Goal: Information Seeking & Learning: Learn about a topic

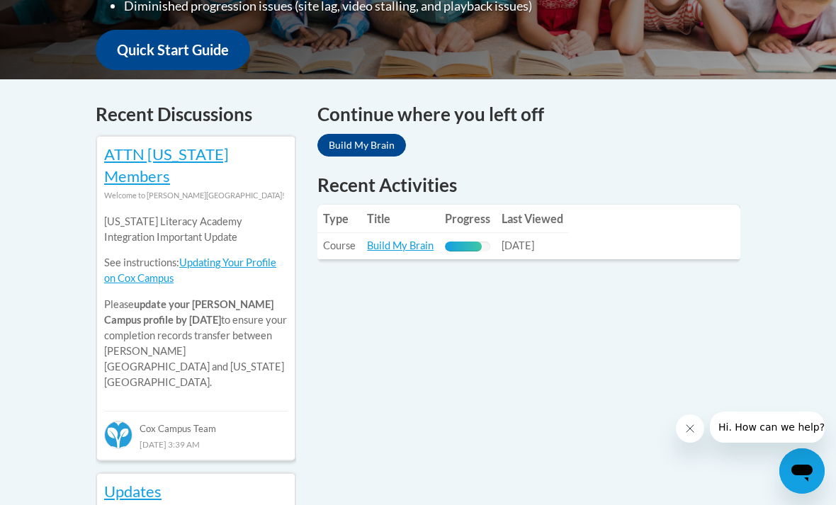
scroll to position [540, 0]
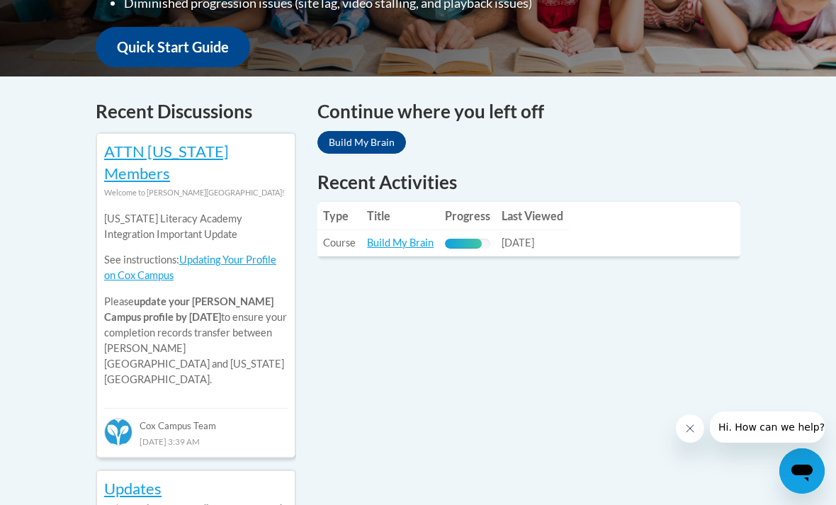
click at [424, 237] on link "Build My Brain" at bounding box center [400, 243] width 67 height 12
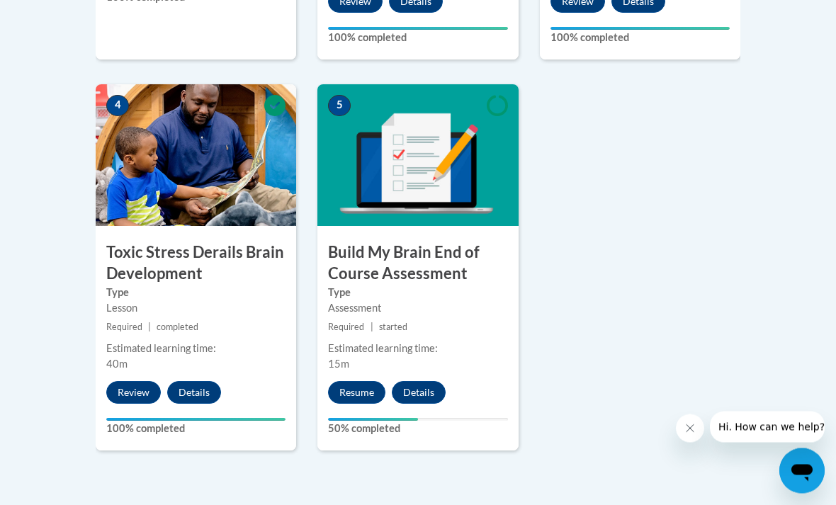
click at [370, 389] on button "Resume" at bounding box center [356, 393] width 57 height 23
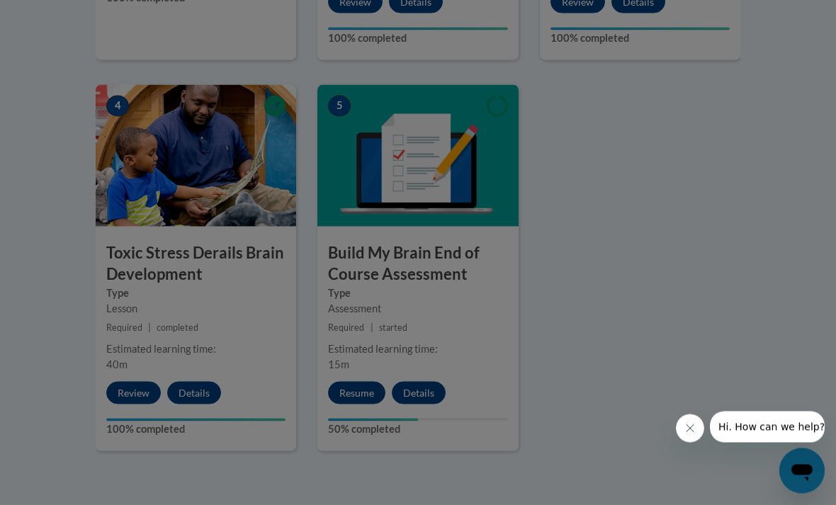
scroll to position [783, 0]
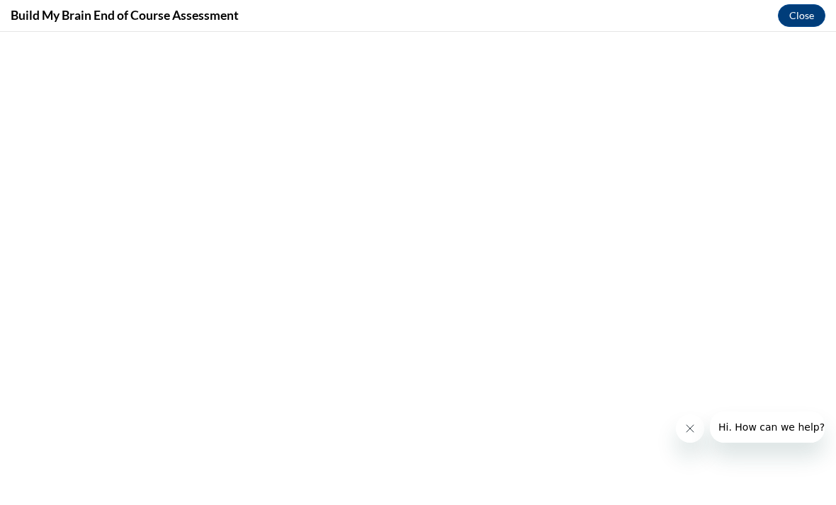
click at [686, 426] on icon "Close message from company" at bounding box center [689, 428] width 11 height 11
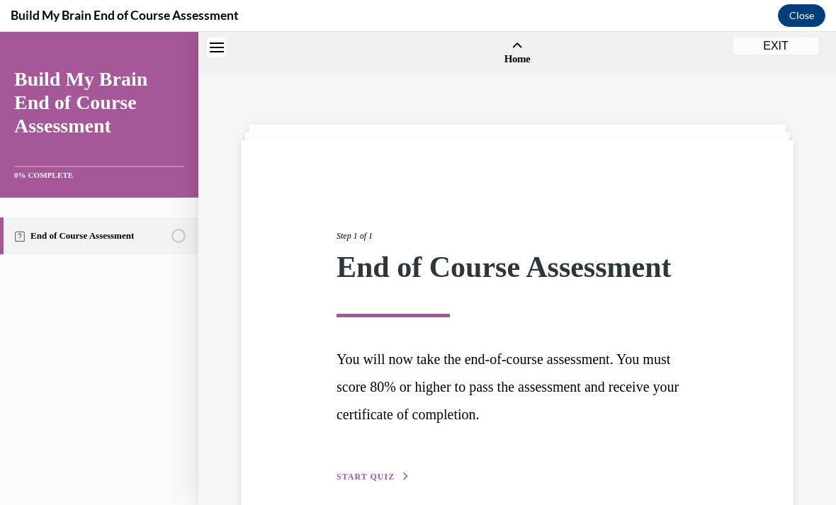
scroll to position [44, 0]
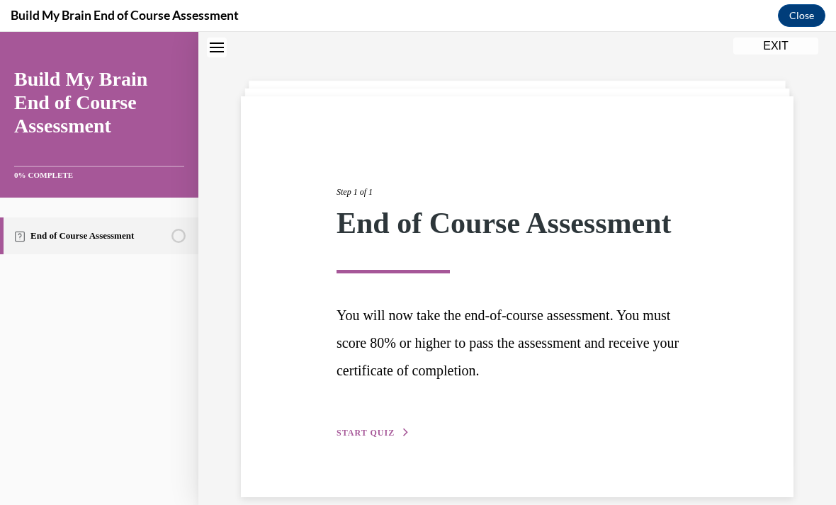
click at [363, 436] on button "START QUIZ" at bounding box center [373, 432] width 74 height 13
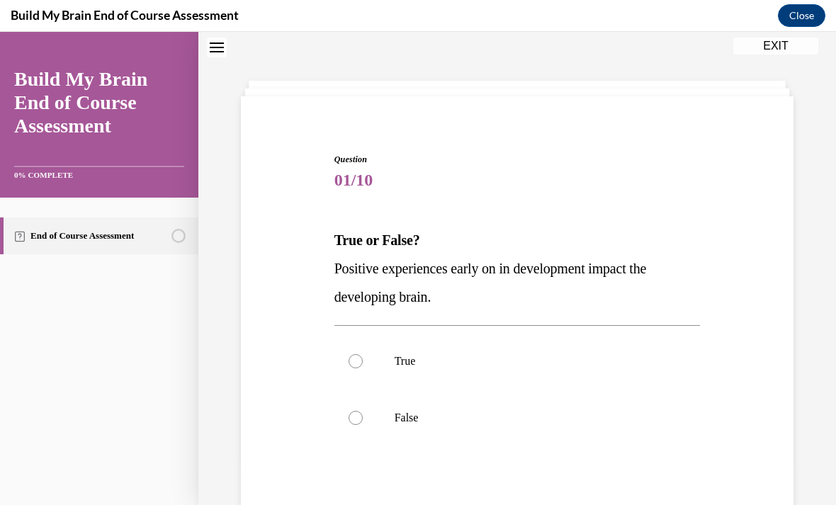
click at [370, 378] on label "True" at bounding box center [517, 361] width 366 height 57
click at [363, 368] on input "True" at bounding box center [355, 361] width 14 height 14
radio input "true"
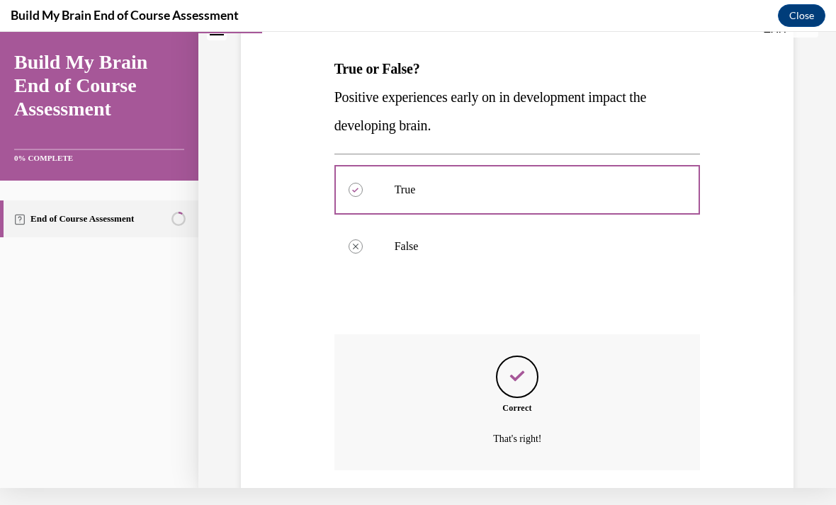
scroll to position [241, 0]
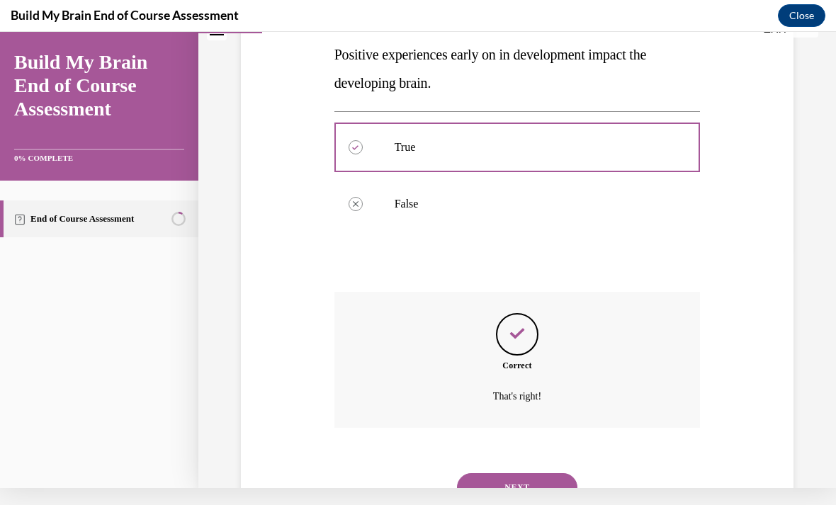
click at [540, 473] on button "NEXT" at bounding box center [517, 487] width 120 height 28
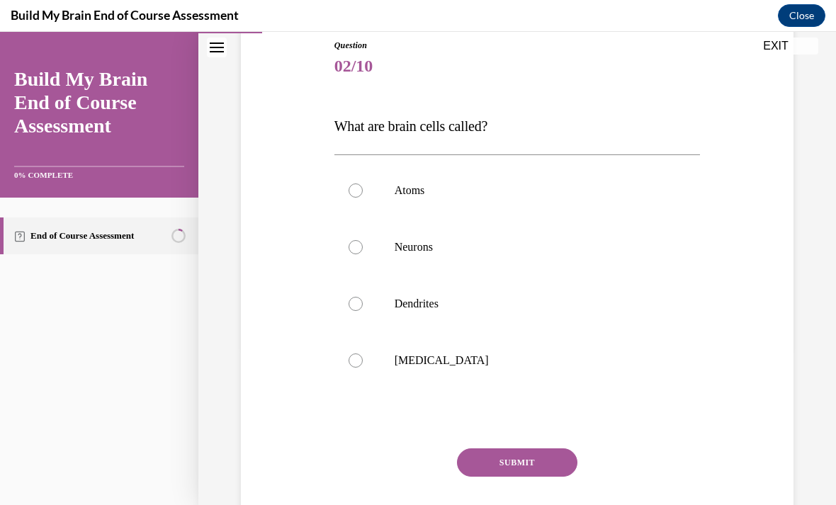
click at [448, 255] on label "Neurons" at bounding box center [517, 247] width 366 height 57
click at [363, 254] on input "Neurons" at bounding box center [355, 247] width 14 height 14
radio input "true"
click at [540, 466] on button "SUBMIT" at bounding box center [517, 462] width 120 height 28
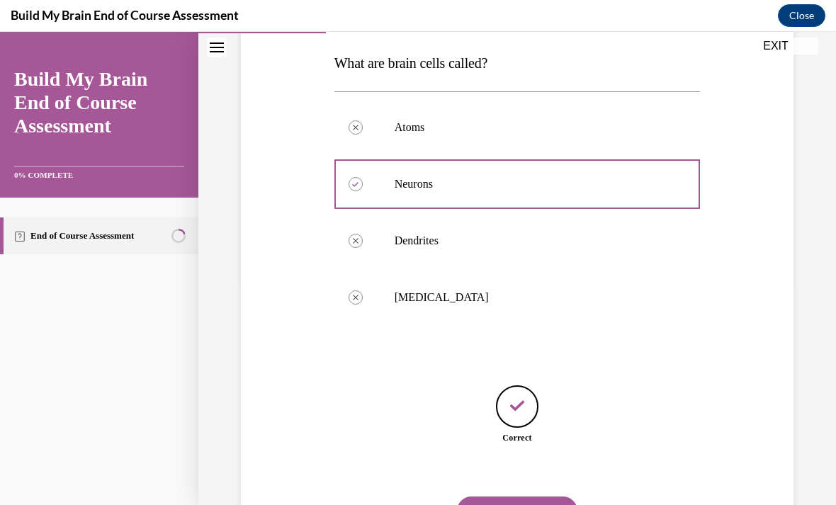
scroll to position [228, 0]
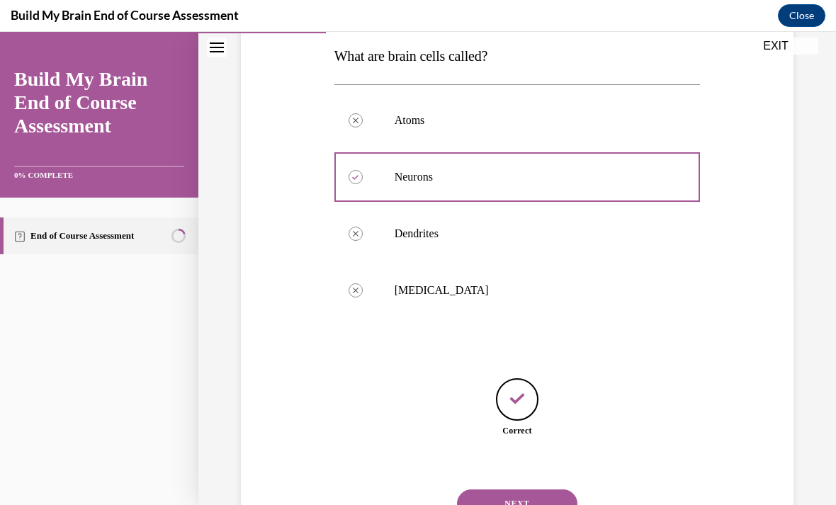
click at [546, 497] on button "NEXT" at bounding box center [517, 503] width 120 height 28
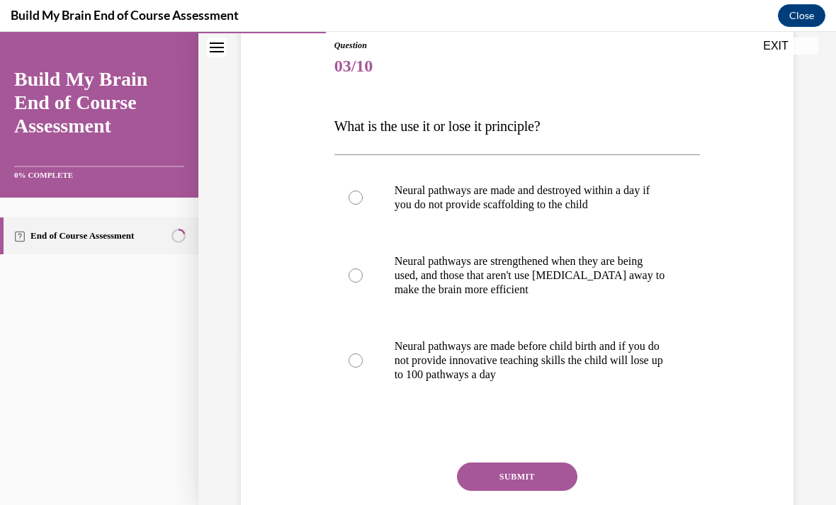
click at [484, 285] on p "Neural pathways are strengthened when they are being used, and those that aren'…" at bounding box center [529, 275] width 271 height 42
click at [363, 283] on input "Neural pathways are strengthened when they are being used, and those that aren'…" at bounding box center [355, 275] width 14 height 14
radio input "true"
click at [522, 479] on button "SUBMIT" at bounding box center [517, 476] width 120 height 28
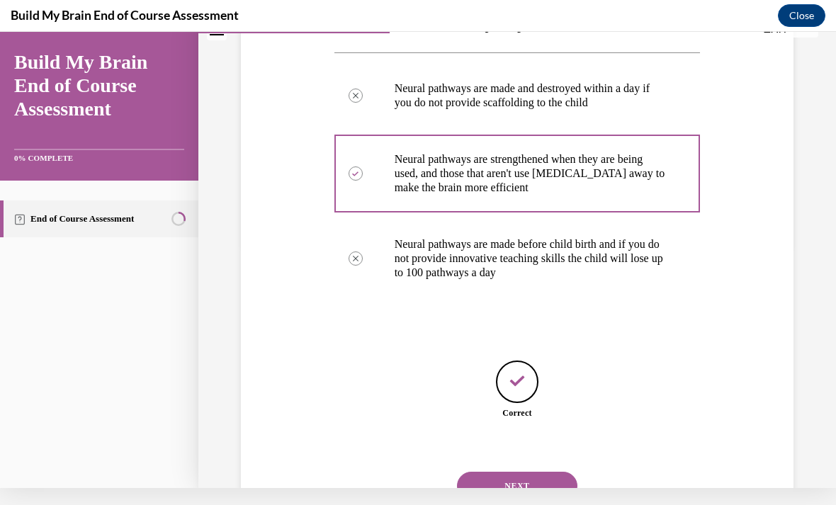
scroll to position [242, 0]
click at [529, 472] on button "NEXT" at bounding box center [517, 486] width 120 height 28
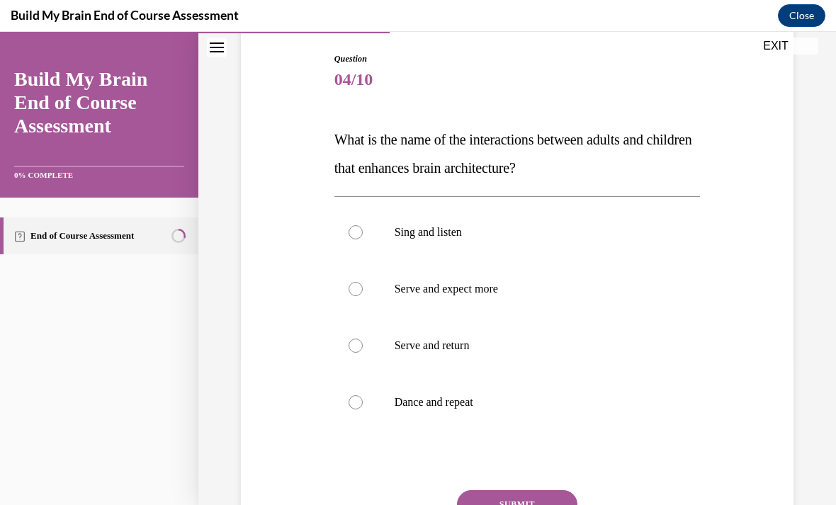
scroll to position [147, 0]
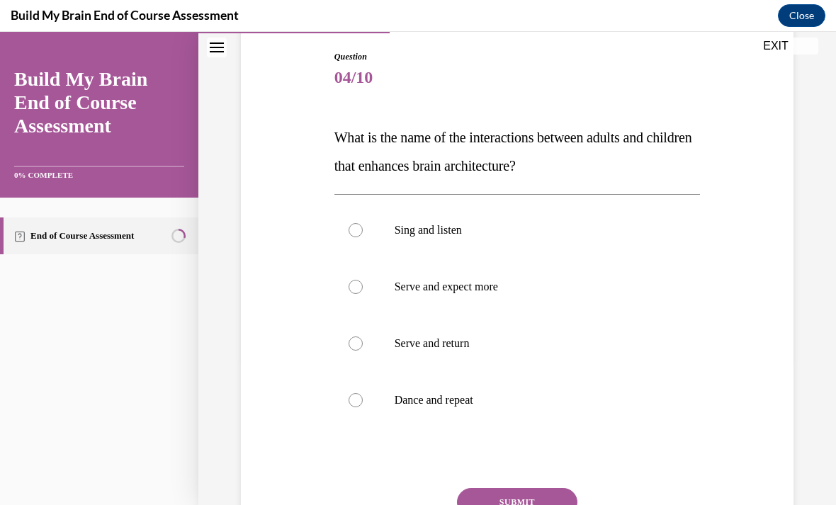
click at [475, 292] on p "Serve and expect more" at bounding box center [529, 287] width 271 height 14
click at [363, 292] on input "Serve and expect more" at bounding box center [355, 287] width 14 height 14
radio input "true"
click at [546, 493] on button "SUBMIT" at bounding box center [517, 502] width 120 height 28
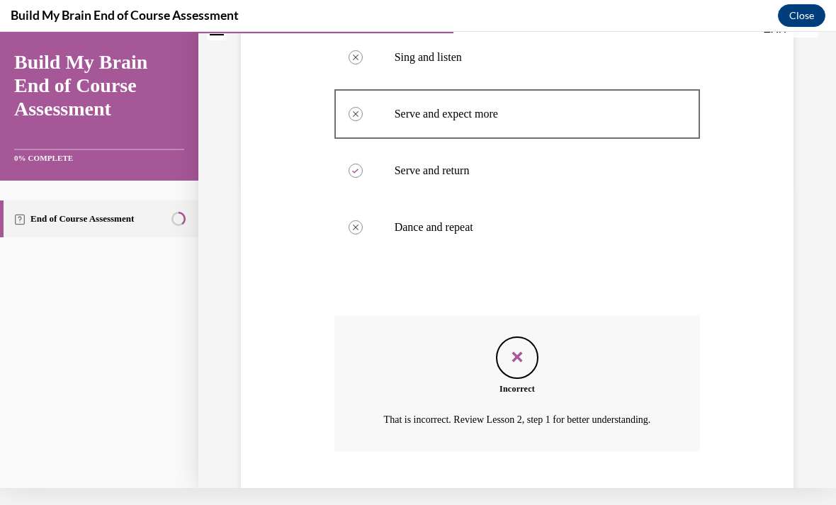
scroll to position [310, 0]
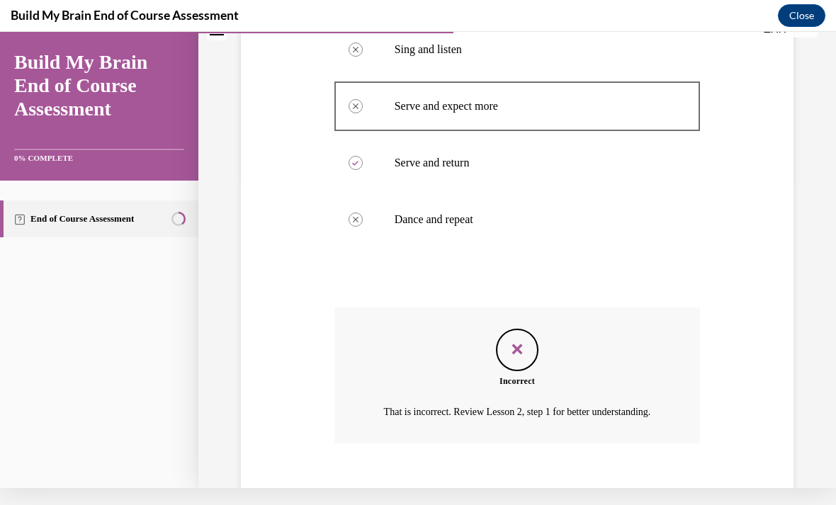
click at [542, 504] on button "NEXT" at bounding box center [517, 503] width 120 height 28
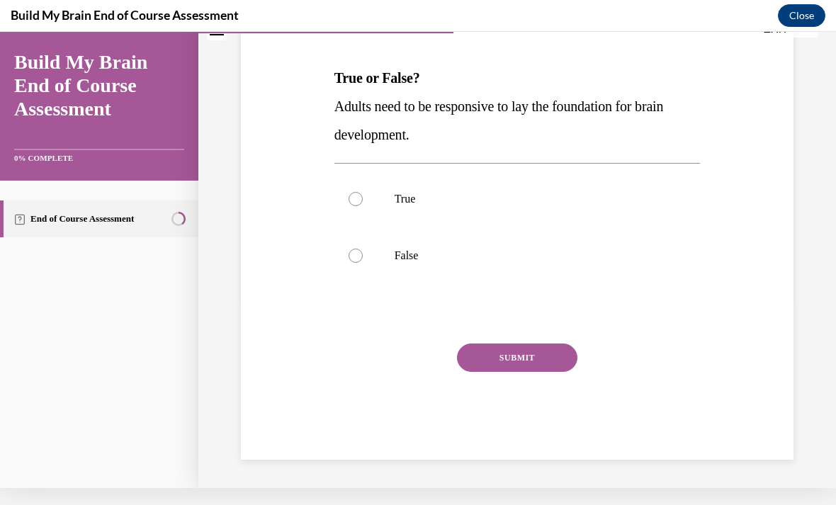
scroll to position [127, 0]
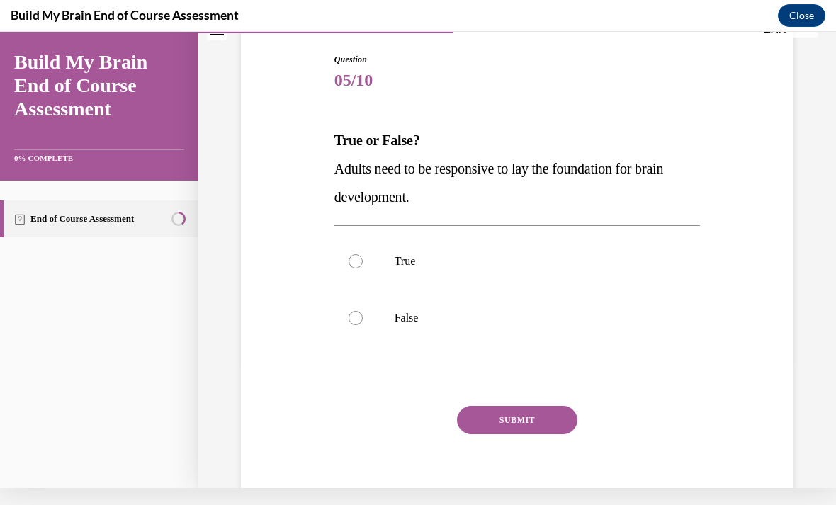
click at [453, 274] on label "True" at bounding box center [517, 261] width 366 height 57
click at [363, 268] on input "True" at bounding box center [355, 261] width 14 height 14
radio input "true"
click at [543, 414] on button "SUBMIT" at bounding box center [517, 420] width 120 height 28
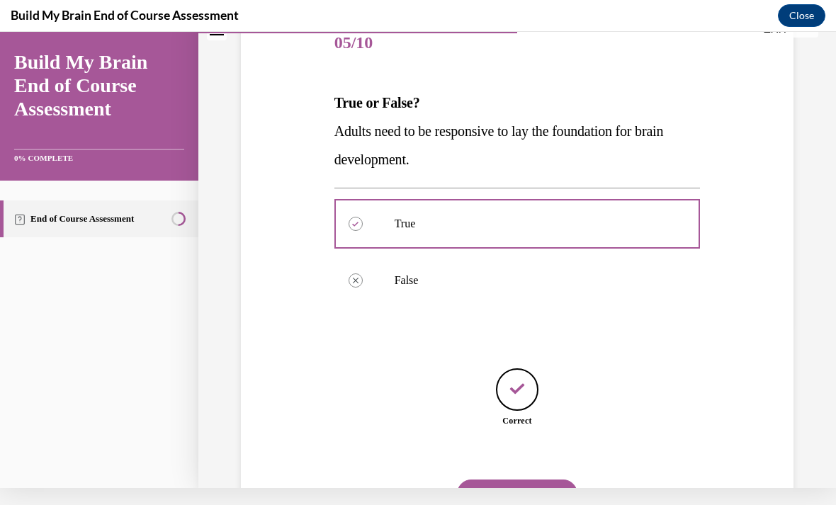
scroll to position [171, 0]
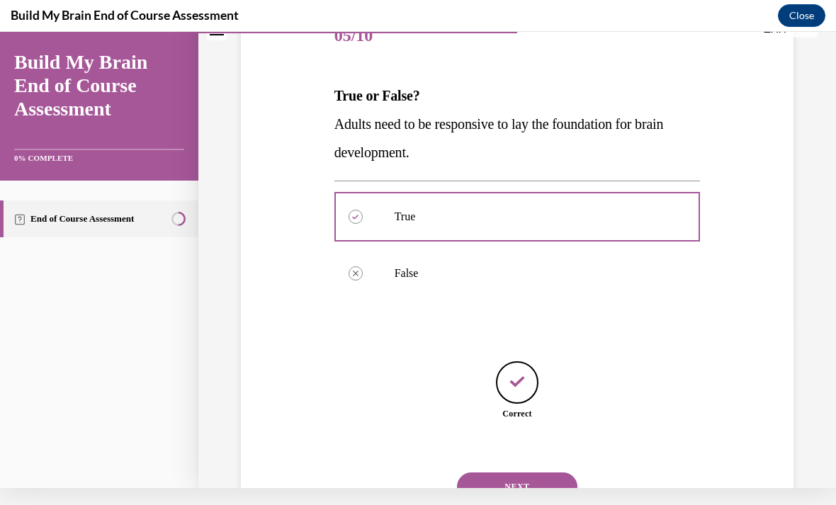
click at [542, 472] on button "NEXT" at bounding box center [517, 486] width 120 height 28
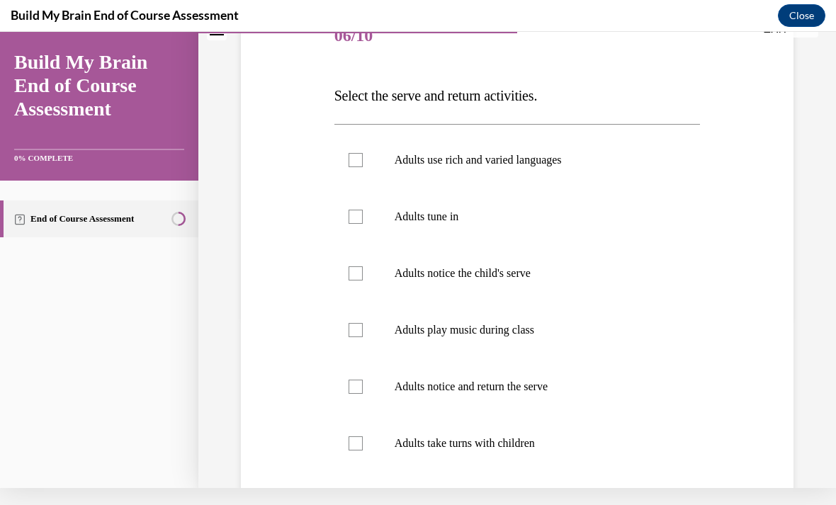
scroll to position [0, 0]
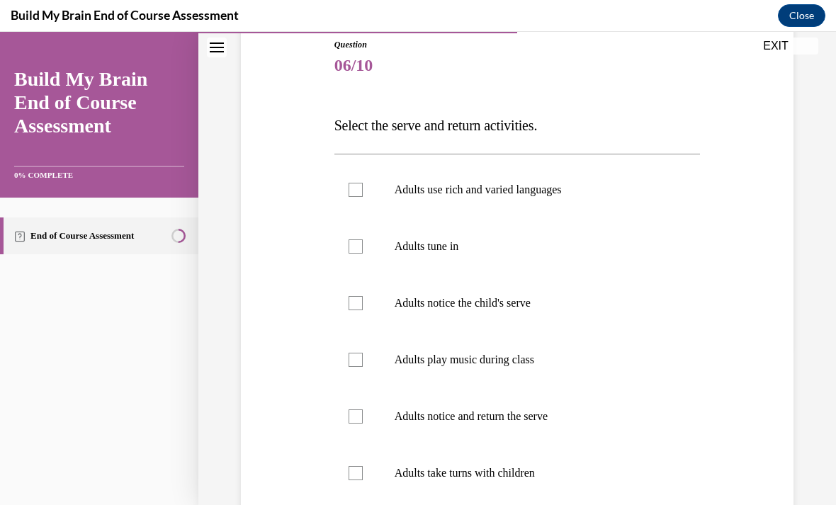
click at [479, 191] on p "Adults use rich and varied languages" at bounding box center [529, 190] width 271 height 14
click at [363, 191] on input "Adults use rich and varied languages" at bounding box center [355, 190] width 14 height 14
checkbox input "true"
click at [458, 249] on p "Adults tune in" at bounding box center [529, 246] width 271 height 14
click at [363, 249] on input "Adults tune in" at bounding box center [355, 246] width 14 height 14
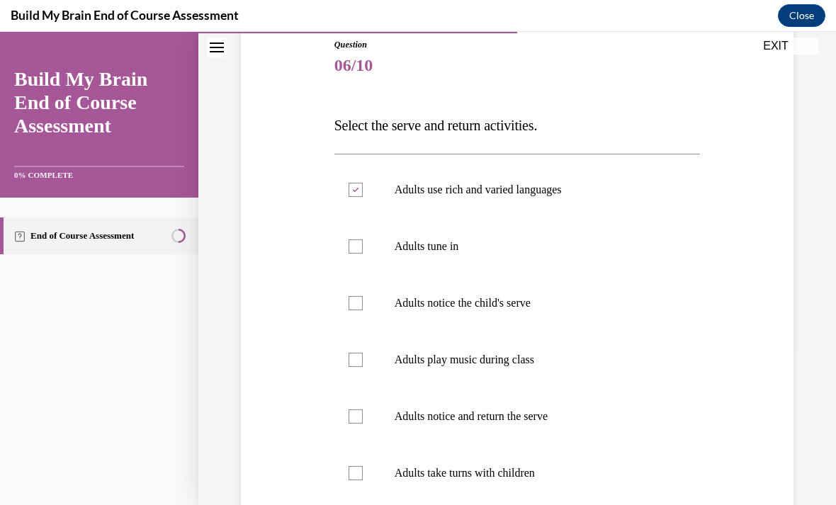
checkbox input "true"
click at [472, 316] on label "Adults notice the child's serve" at bounding box center [517, 303] width 366 height 57
click at [363, 310] on input "Adults notice the child's serve" at bounding box center [355, 303] width 14 height 14
checkbox input "true"
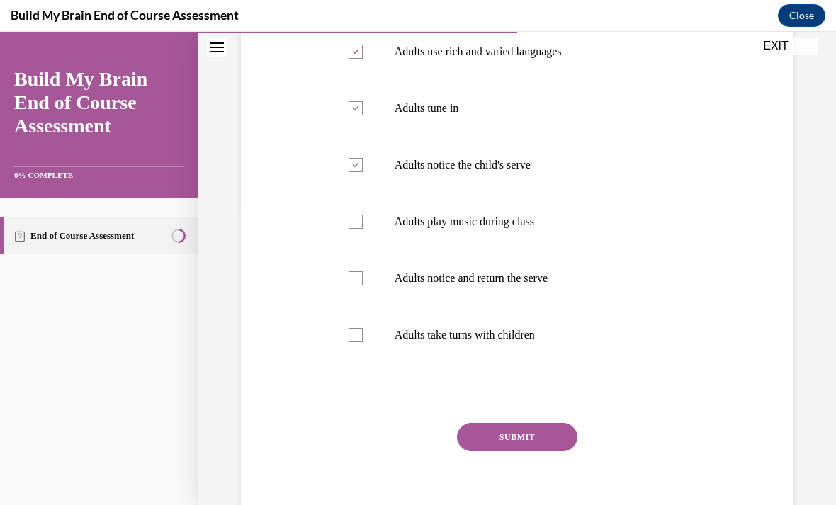
click at [518, 428] on button "SUBMIT" at bounding box center [517, 437] width 120 height 28
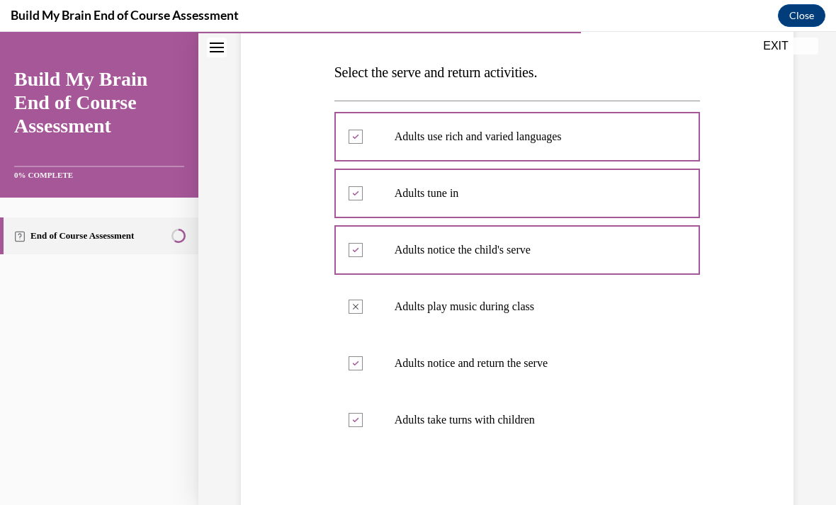
scroll to position [182, 0]
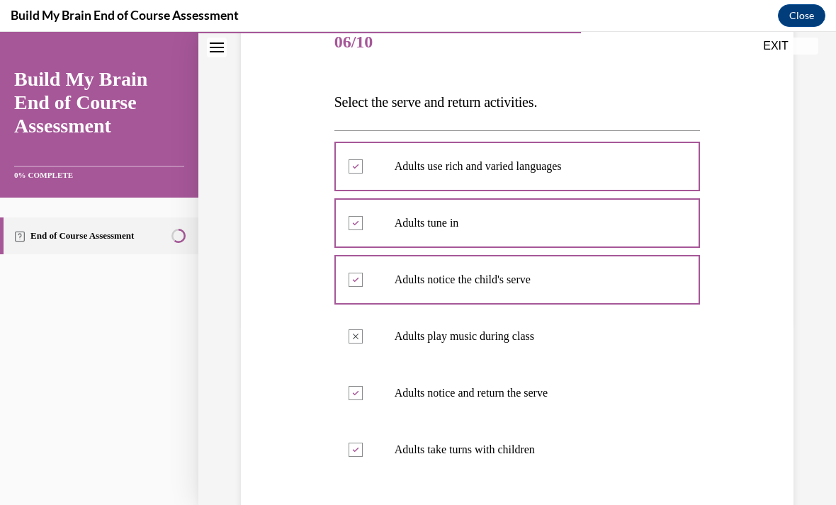
click at [137, 11] on h4 "Build My Brain End of Course Assessment" at bounding box center [125, 15] width 228 height 18
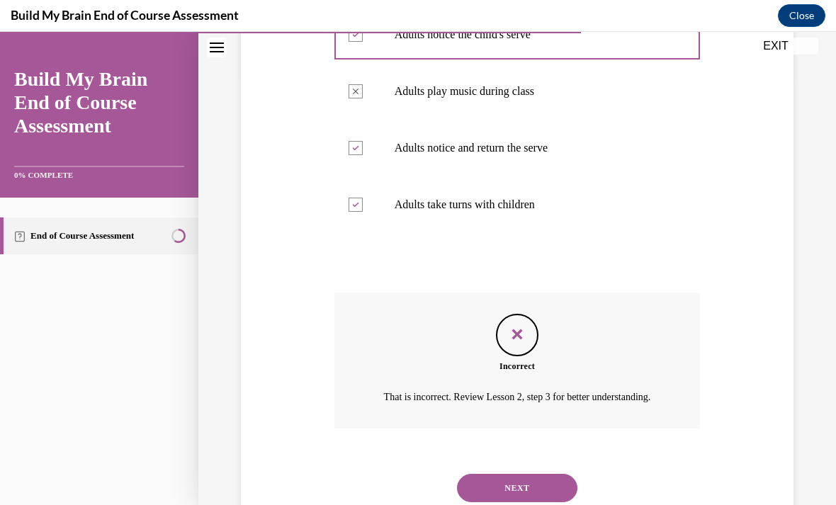
click at [521, 476] on button "NEXT" at bounding box center [517, 488] width 120 height 28
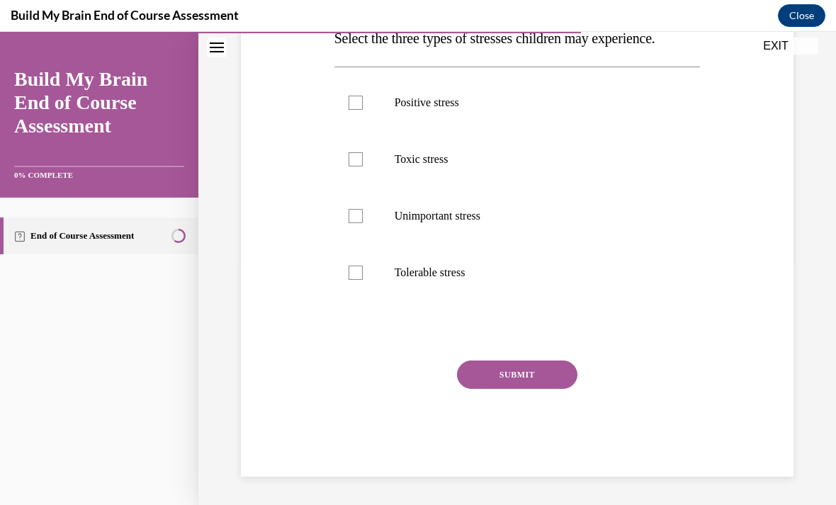
scroll to position [158, 0]
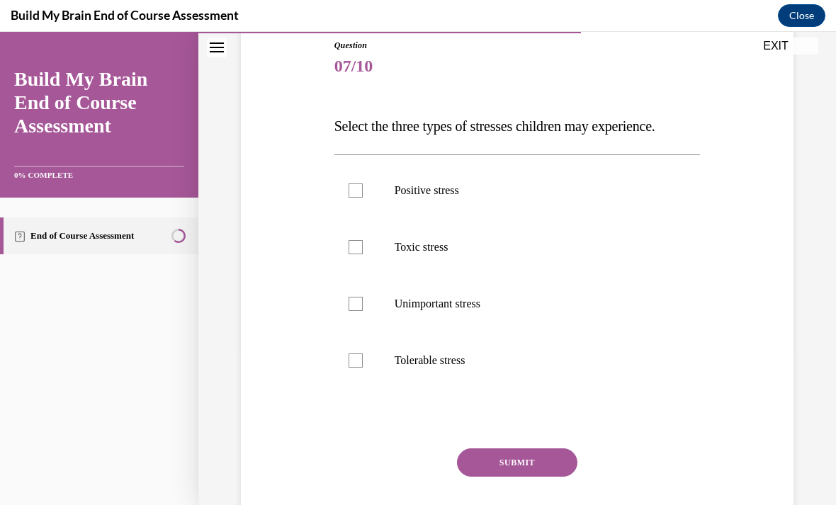
click at [462, 188] on p "Positive stress" at bounding box center [529, 190] width 271 height 14
click at [363, 188] on input "Positive stress" at bounding box center [355, 190] width 14 height 14
checkbox input "true"
click at [455, 254] on p "Toxic stress" at bounding box center [529, 247] width 271 height 14
click at [363, 254] on input "Toxic stress" at bounding box center [355, 247] width 14 height 14
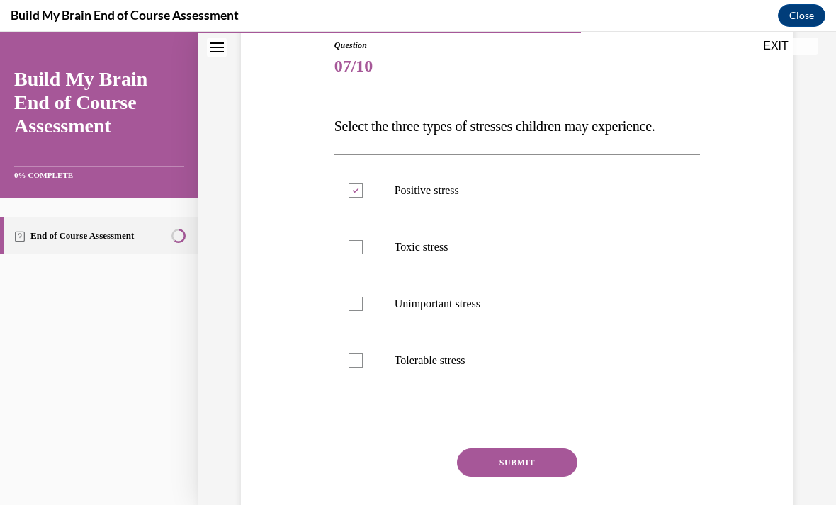
checkbox input "true"
click at [477, 312] on label "Unimportant stress" at bounding box center [517, 303] width 366 height 57
click at [363, 311] on input "Unimportant stress" at bounding box center [355, 304] width 14 height 14
checkbox input "true"
click at [527, 445] on div "Question 07/10 Select the three types of stresses children may experience. Posi…" at bounding box center [517, 301] width 366 height 525
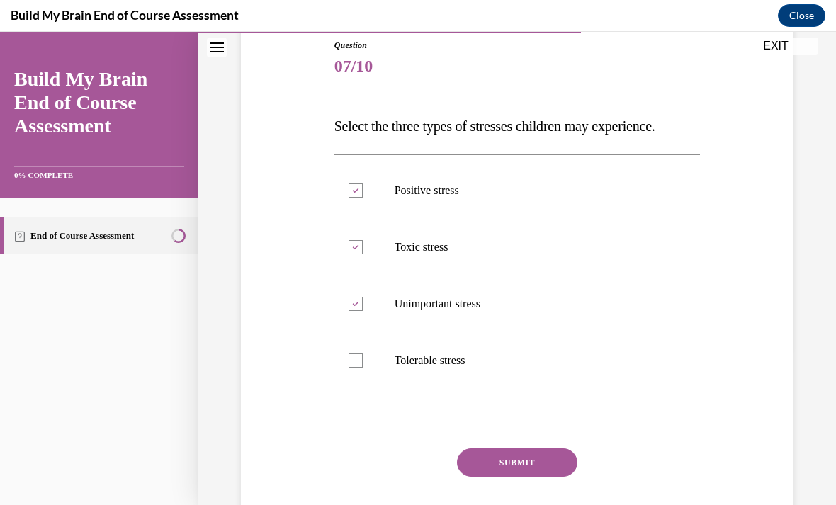
click at [555, 470] on button "SUBMIT" at bounding box center [517, 462] width 120 height 28
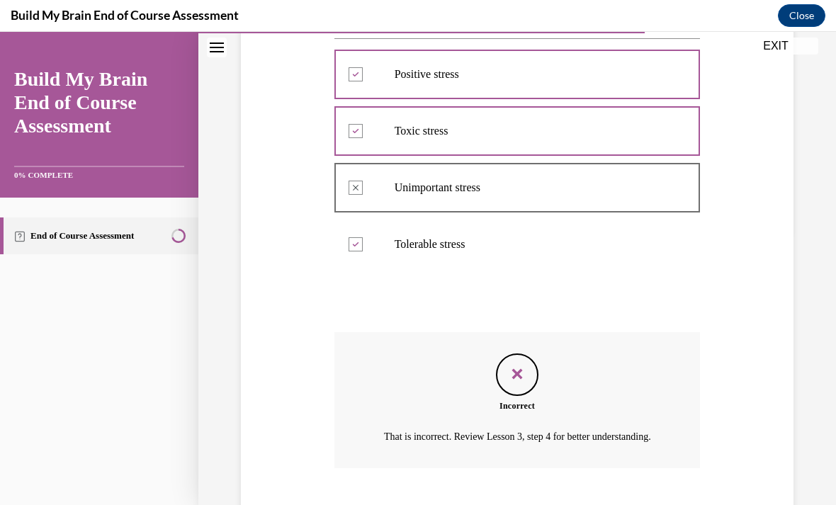
scroll to position [314, 0]
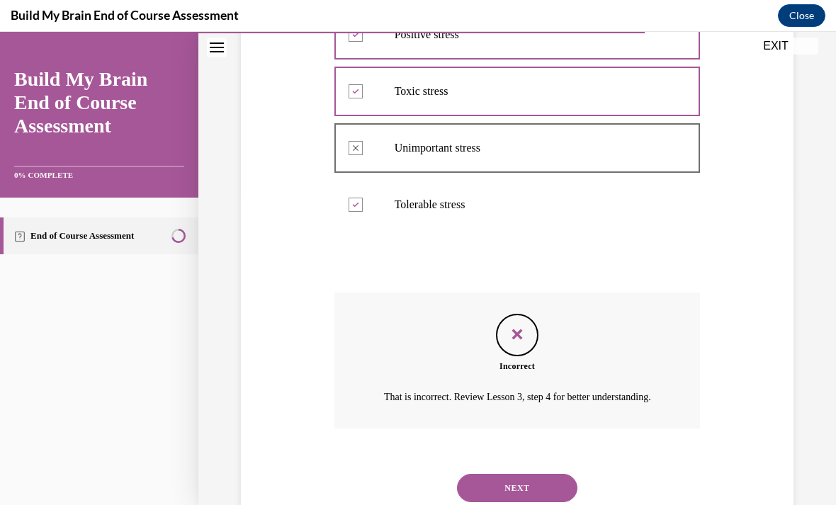
click at [540, 486] on button "NEXT" at bounding box center [517, 488] width 120 height 28
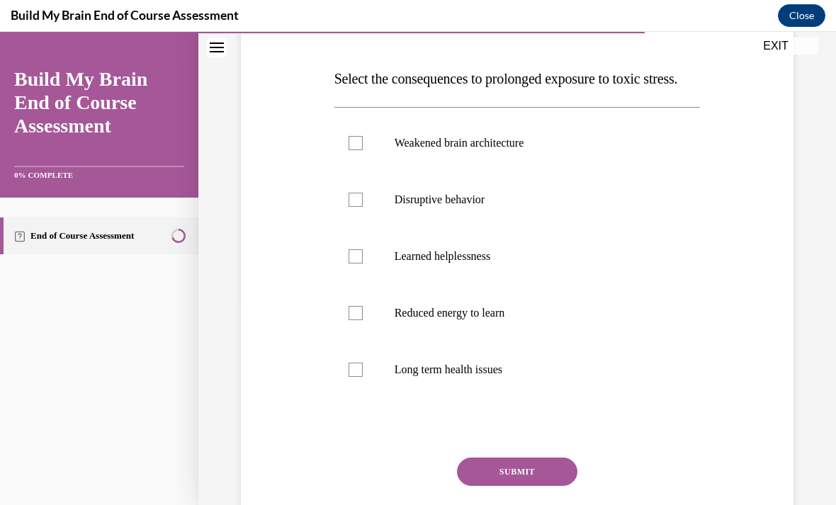
scroll to position [205, 0]
click at [474, 150] on p "Weakened brain architecture" at bounding box center [529, 143] width 271 height 14
click at [363, 150] on input "Weakened brain architecture" at bounding box center [355, 143] width 14 height 14
checkbox input "true"
click at [474, 207] on p "Disruptive behavior" at bounding box center [529, 200] width 271 height 14
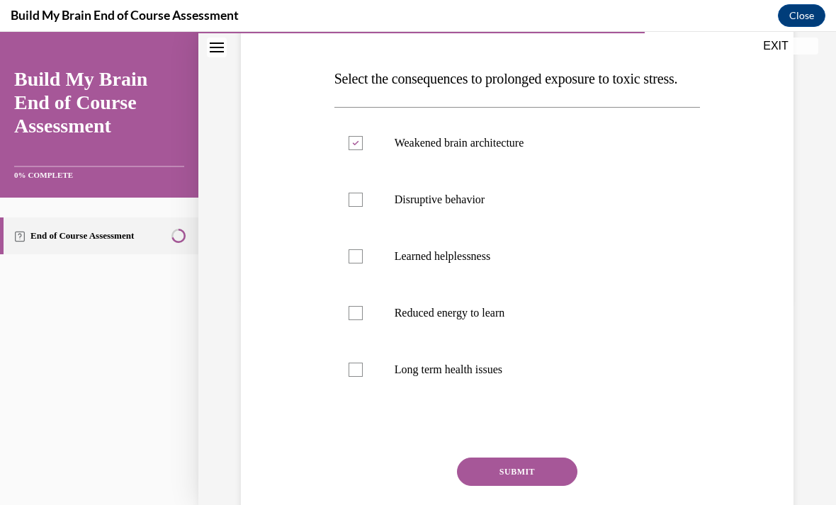
click at [363, 207] on input "Disruptive behavior" at bounding box center [355, 200] width 14 height 14
checkbox input "true"
click at [488, 263] on p "Learned helplessness" at bounding box center [529, 256] width 271 height 14
click at [363, 263] on input "Learned helplessness" at bounding box center [355, 256] width 14 height 14
checkbox input "true"
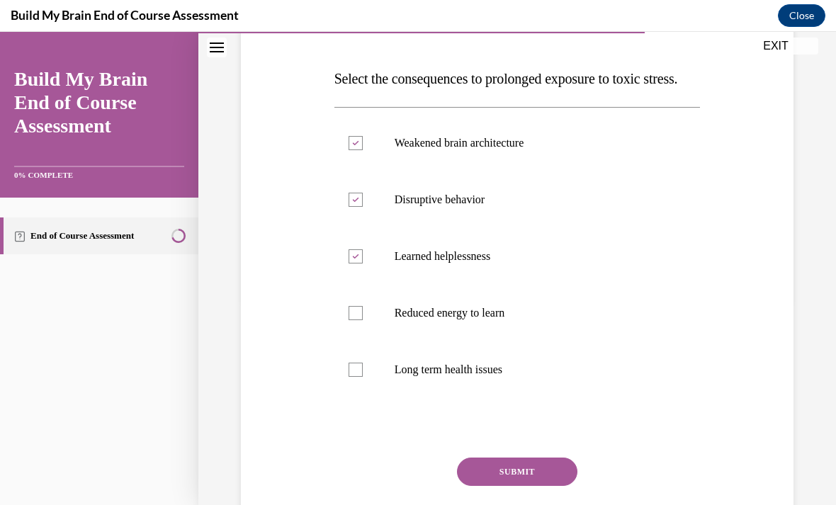
click at [505, 386] on label "Long term health issues" at bounding box center [517, 369] width 366 height 57
click at [363, 377] on input "Long term health issues" at bounding box center [355, 370] width 14 height 14
checkbox input "true"
click at [530, 486] on button "SUBMIT" at bounding box center [517, 471] width 120 height 28
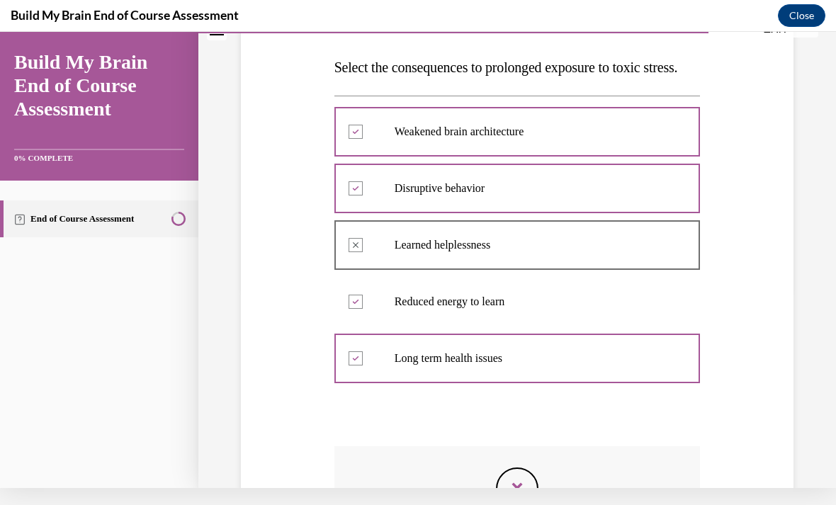
scroll to position [197, 0]
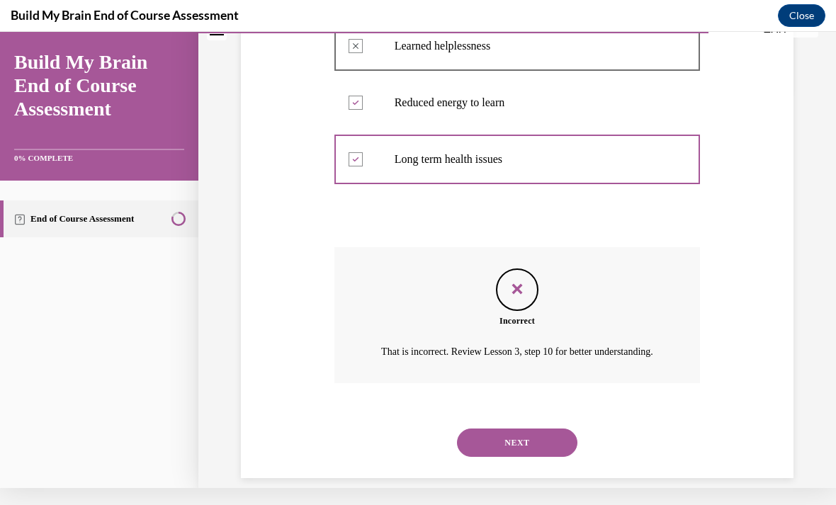
click at [538, 457] on button "NEXT" at bounding box center [517, 442] width 120 height 28
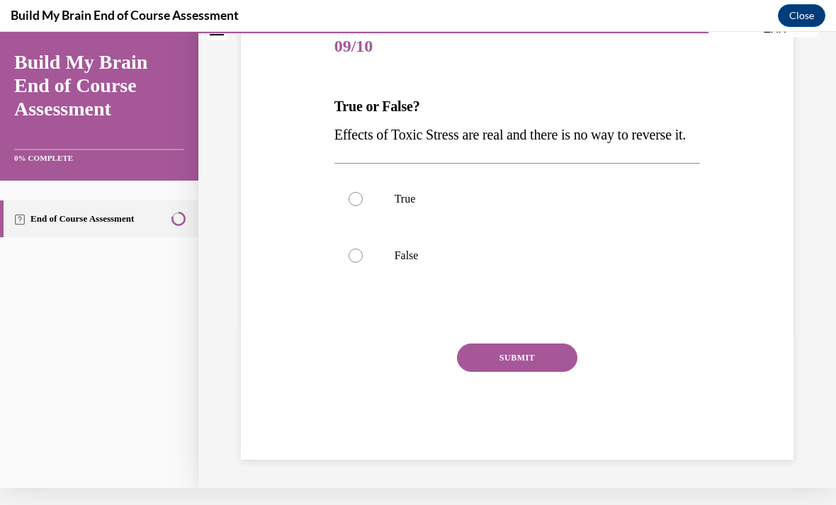
scroll to position [127, 0]
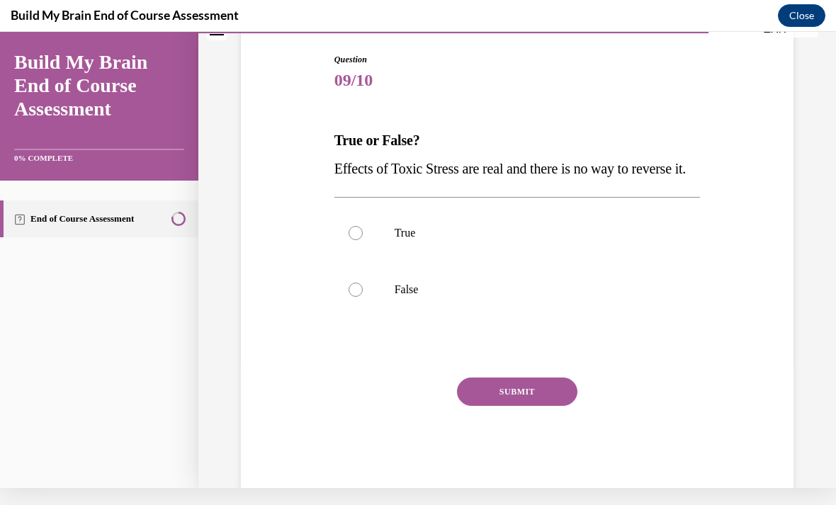
click at [501, 251] on label "True" at bounding box center [517, 233] width 366 height 57
click at [363, 240] on input "True" at bounding box center [355, 233] width 14 height 14
radio input "true"
click at [533, 406] on button "SUBMIT" at bounding box center [517, 391] width 120 height 28
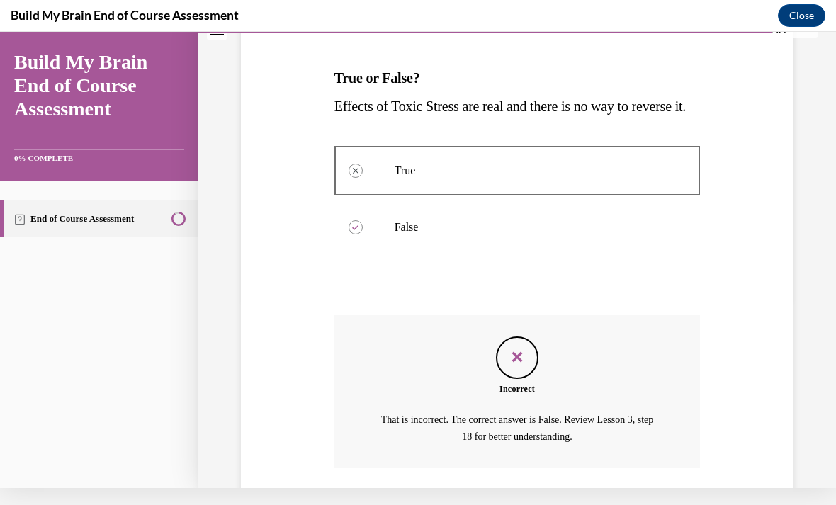
scroll to position [257, 0]
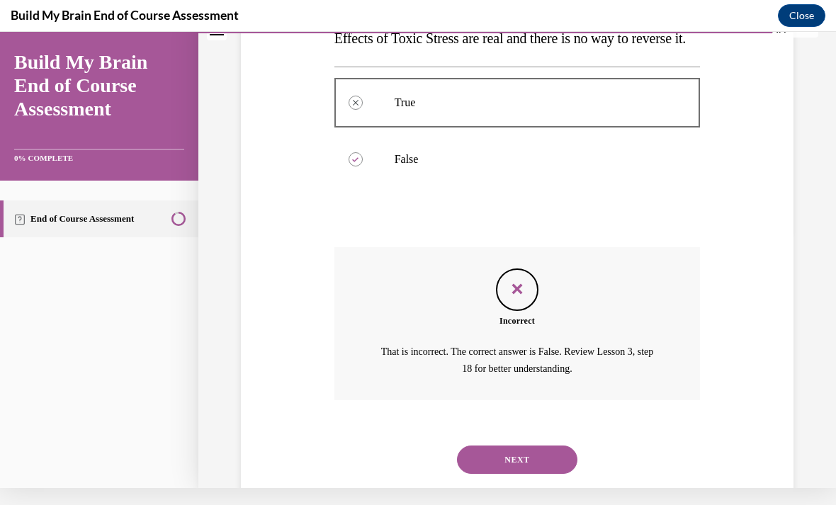
click at [531, 462] on button "NEXT" at bounding box center [517, 459] width 120 height 28
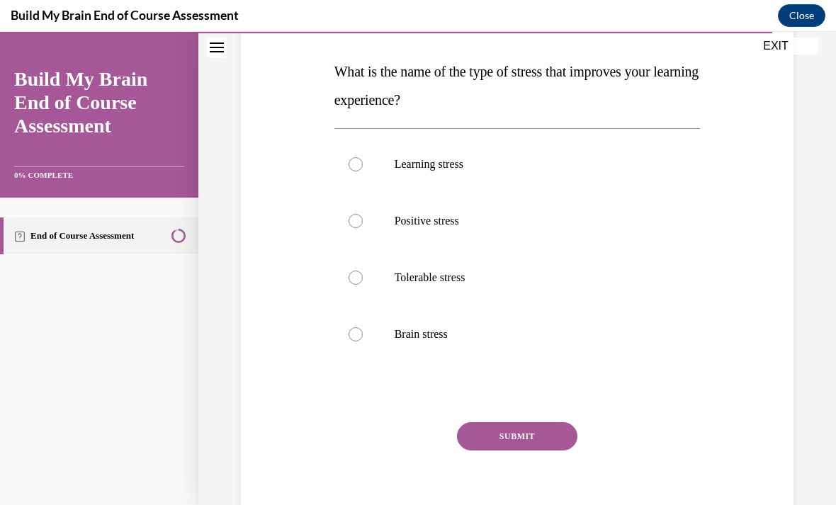
scroll to position [212, 0]
click at [447, 285] on label "Tolerable stress" at bounding box center [517, 278] width 366 height 57
click at [363, 285] on input "Tolerable stress" at bounding box center [355, 278] width 14 height 14
radio input "true"
click at [541, 445] on button "SUBMIT" at bounding box center [517, 437] width 120 height 28
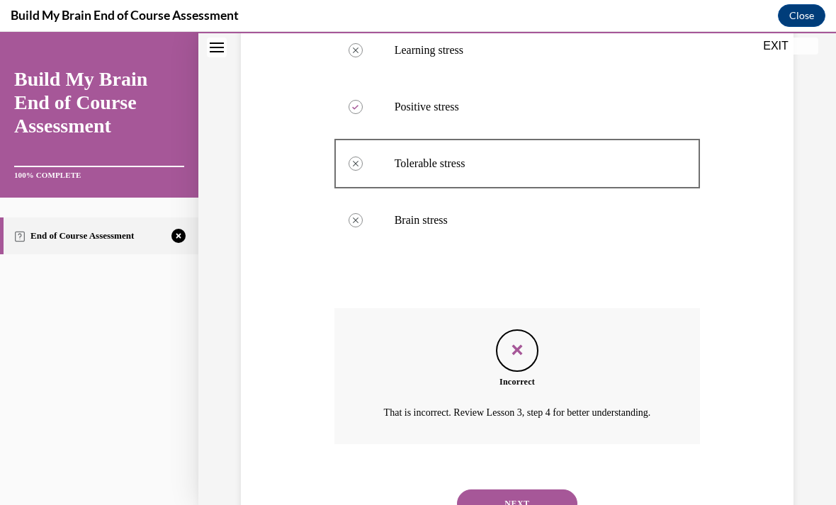
scroll to position [342, 0]
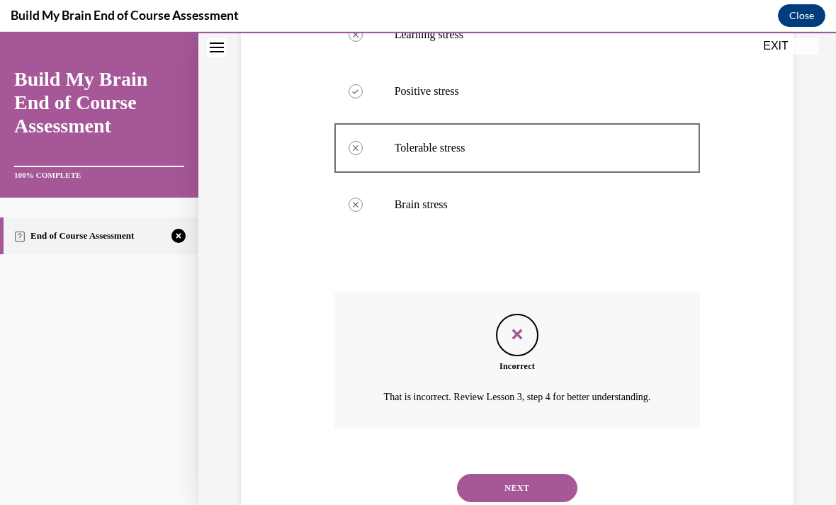
click at [554, 474] on button "NEXT" at bounding box center [517, 488] width 120 height 28
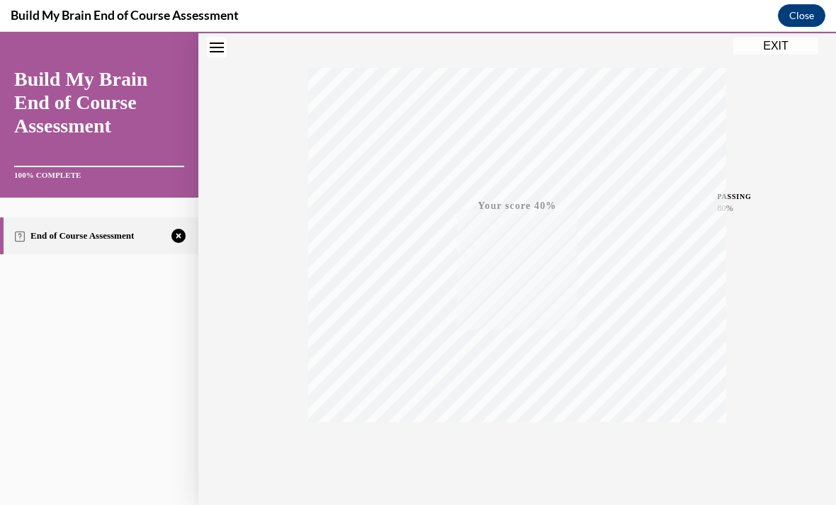
scroll to position [208, 0]
click at [520, 459] on icon "button" at bounding box center [517, 464] width 50 height 16
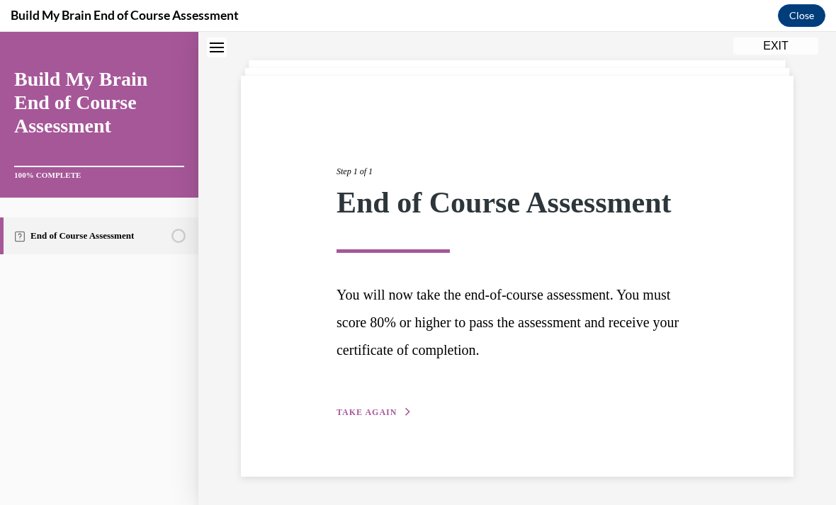
scroll to position [45, 0]
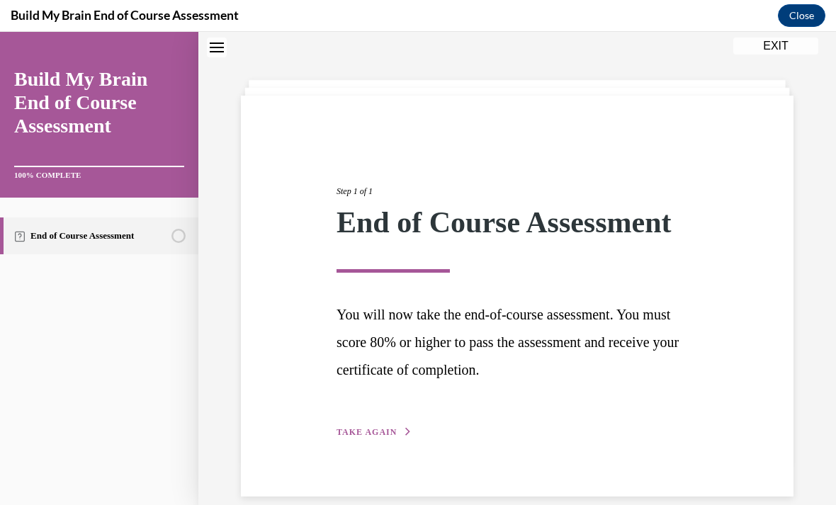
click at [404, 428] on icon "button" at bounding box center [408, 432] width 8 height 8
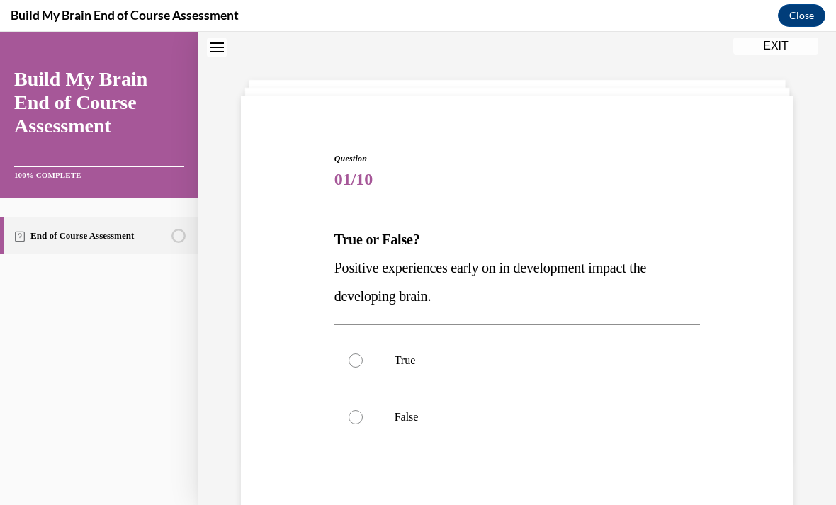
click at [467, 349] on label "True" at bounding box center [517, 360] width 366 height 57
click at [363, 353] on input "True" at bounding box center [355, 360] width 14 height 14
radio input "true"
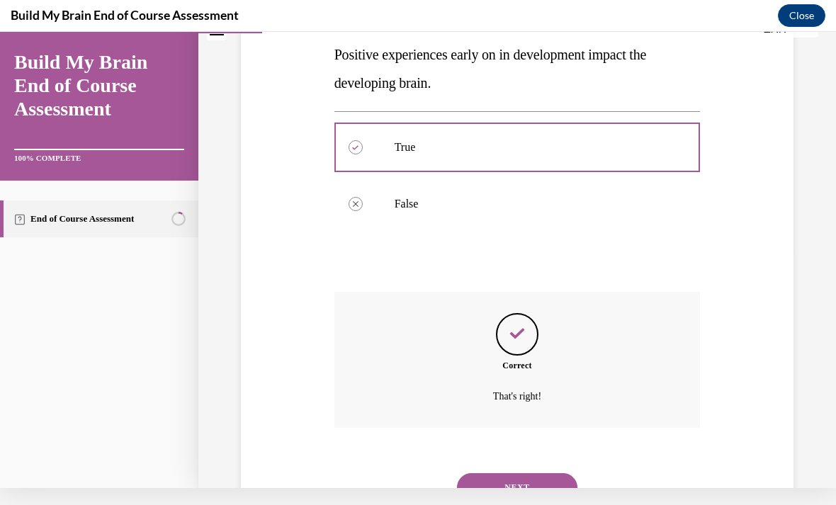
click at [557, 473] on button "NEXT" at bounding box center [517, 487] width 120 height 28
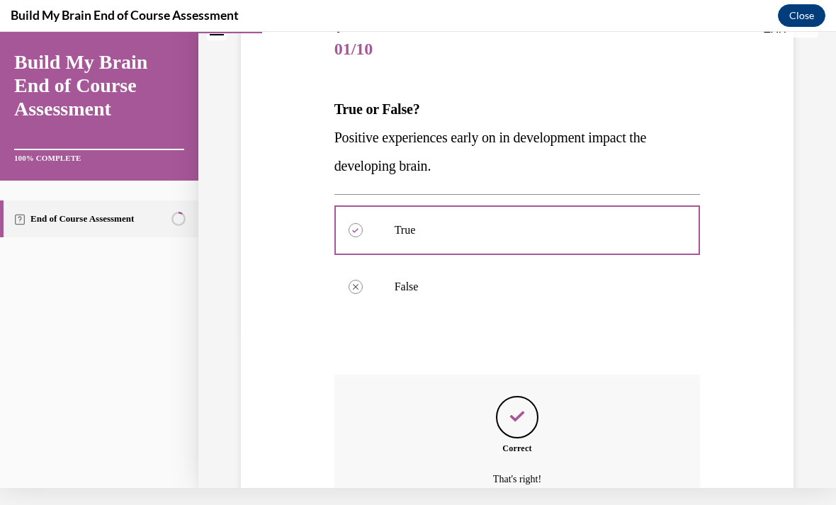
scroll to position [0, 0]
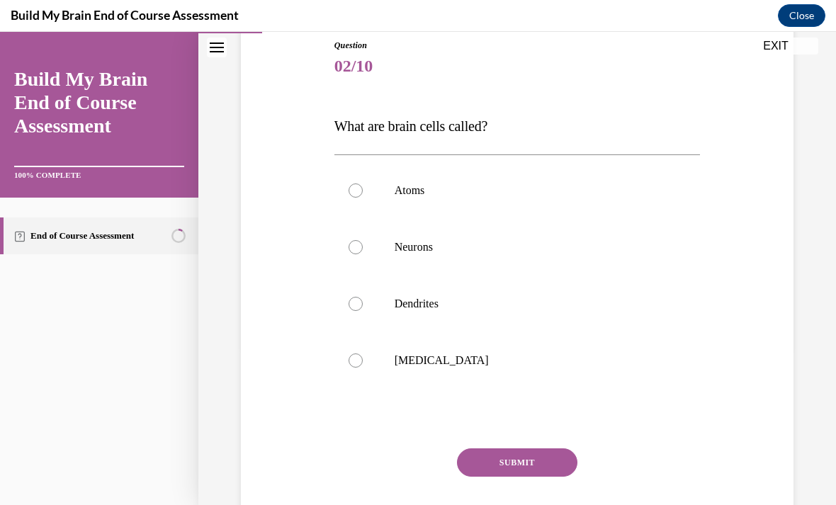
click at [445, 251] on p "Neurons" at bounding box center [529, 247] width 271 height 14
click at [363, 251] on input "Neurons" at bounding box center [355, 247] width 14 height 14
radio input "true"
click at [525, 475] on button "SUBMIT" at bounding box center [517, 462] width 120 height 28
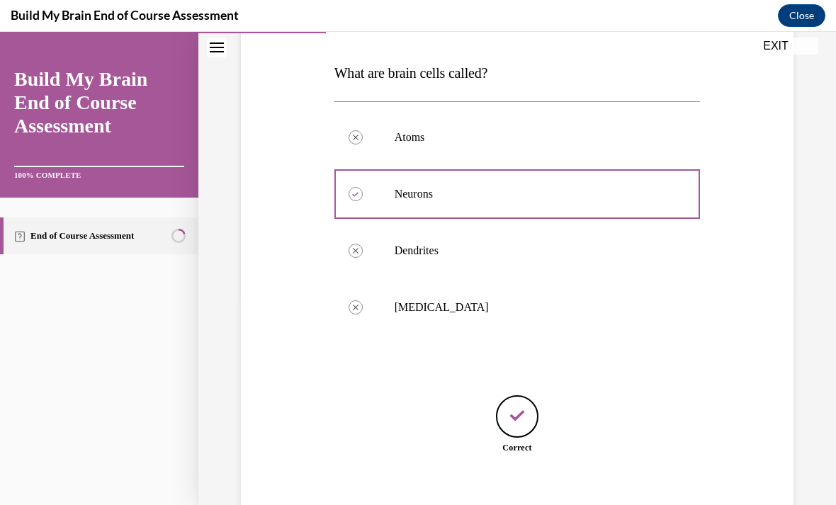
scroll to position [228, 0]
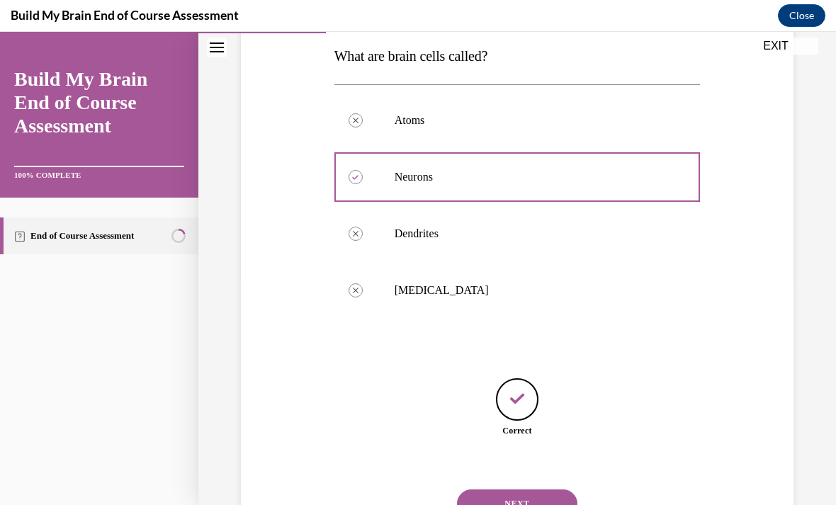
click at [553, 489] on button "NEXT" at bounding box center [517, 503] width 120 height 28
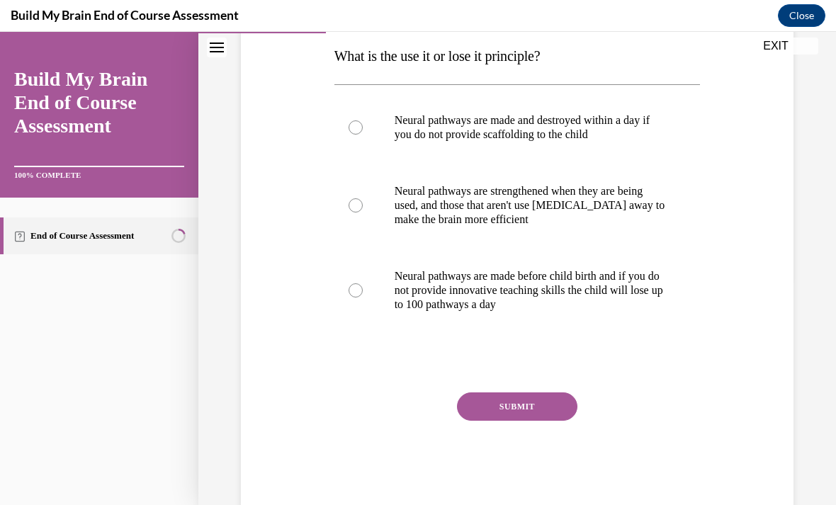
scroll to position [158, 0]
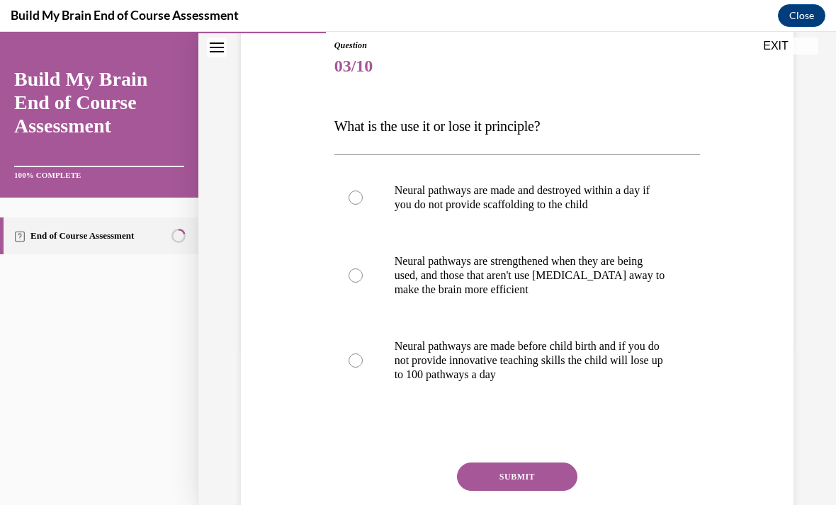
click at [557, 269] on p "Neural pathways are strengthened when they are being used, and those that aren'…" at bounding box center [529, 275] width 271 height 42
click at [363, 269] on input "Neural pathways are strengthened when they are being used, and those that aren'…" at bounding box center [355, 275] width 14 height 14
radio input "true"
click at [499, 483] on button "SUBMIT" at bounding box center [517, 476] width 120 height 28
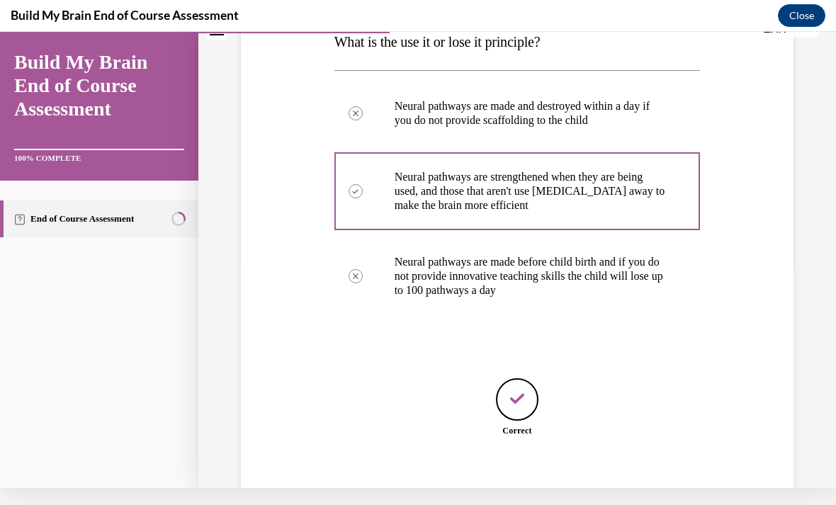
scroll to position [242, 0]
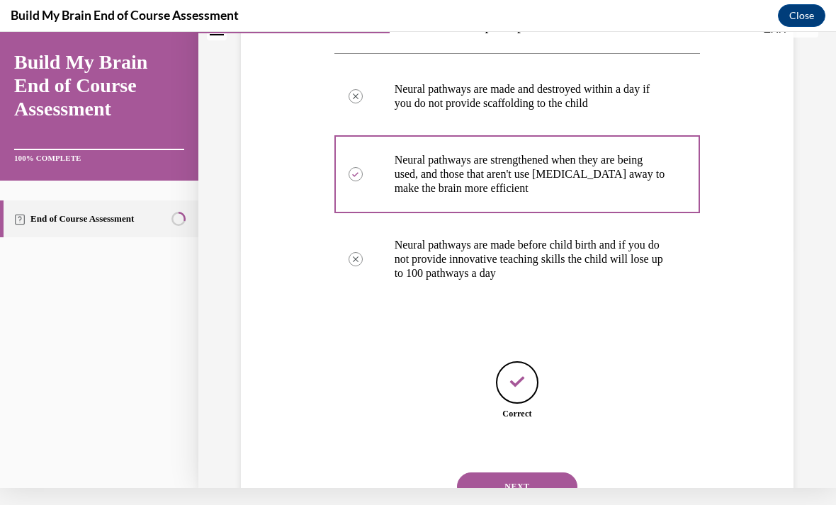
click at [536, 472] on button "NEXT" at bounding box center [517, 486] width 120 height 28
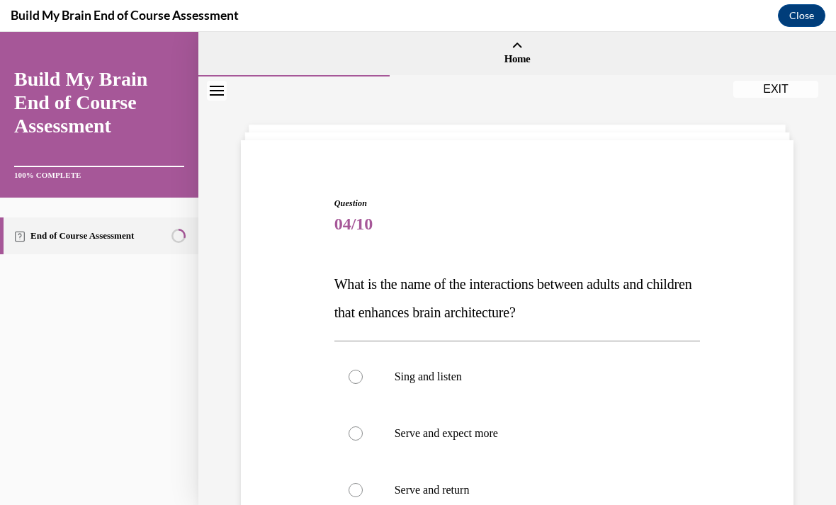
scroll to position [81, 0]
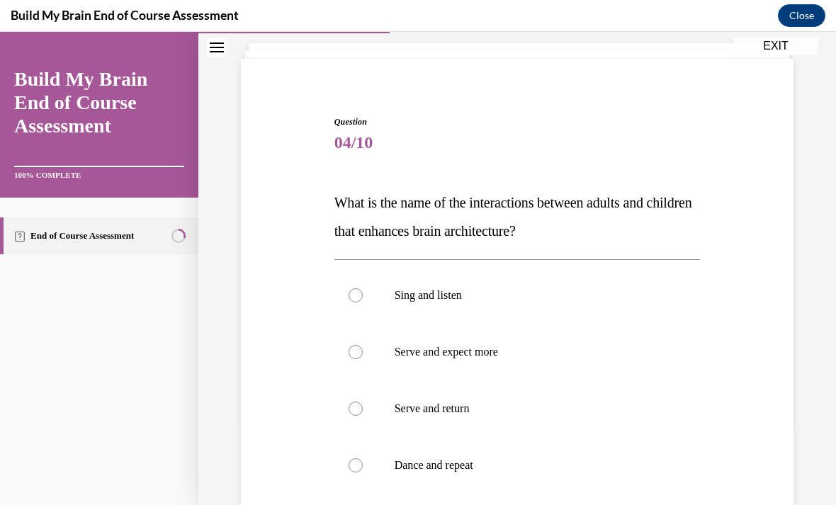
click at [494, 405] on p "Serve and return" at bounding box center [529, 409] width 271 height 14
click at [363, 405] on input "Serve and return" at bounding box center [355, 409] width 14 height 14
radio input "true"
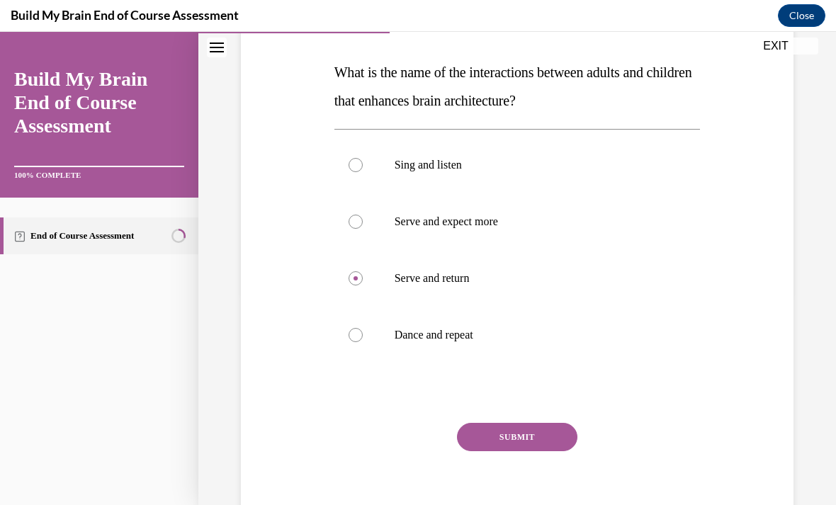
click at [565, 437] on button "SUBMIT" at bounding box center [517, 437] width 120 height 28
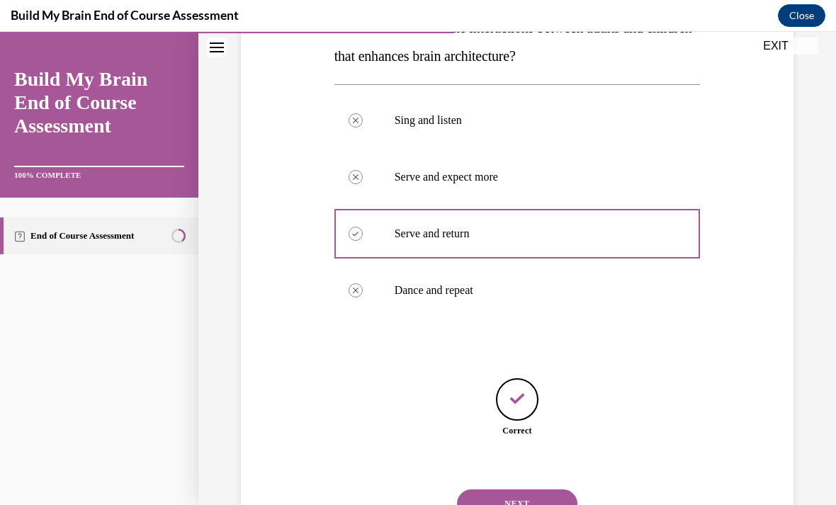
click at [522, 489] on button "NEXT" at bounding box center [517, 503] width 120 height 28
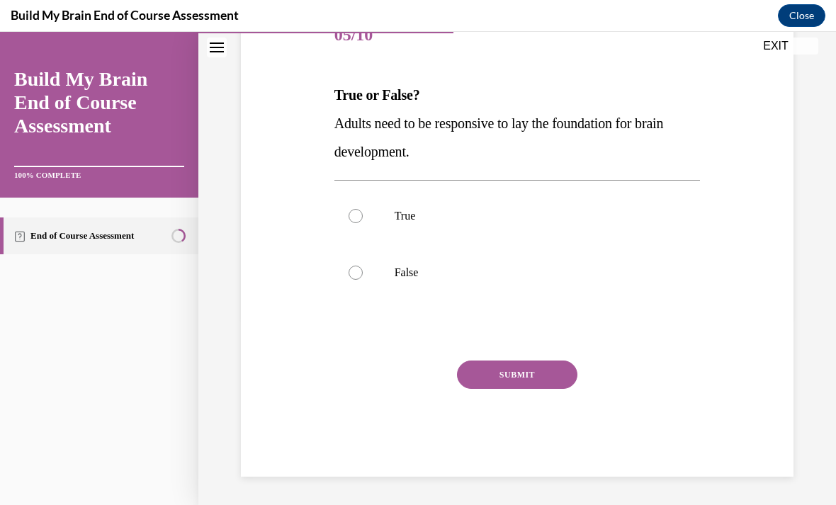
scroll to position [127, 0]
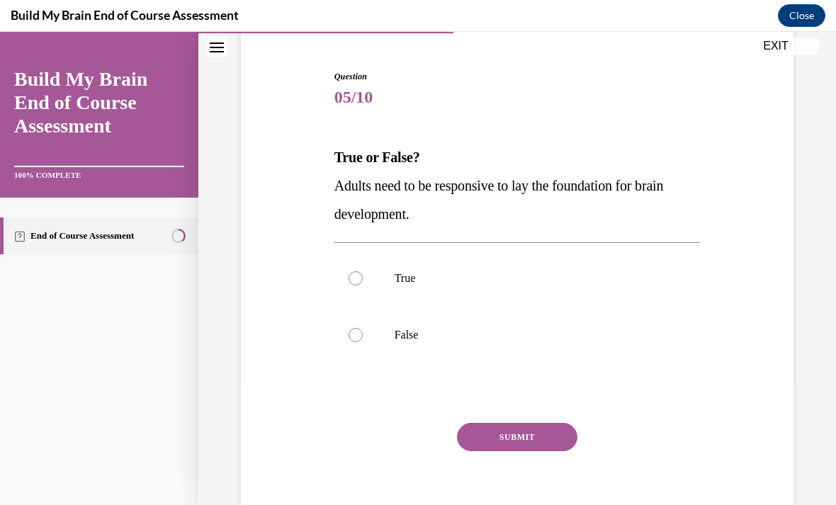
click at [414, 286] on label "True" at bounding box center [517, 278] width 366 height 57
click at [363, 285] on input "True" at bounding box center [355, 278] width 14 height 14
radio input "true"
click at [518, 436] on button "SUBMIT" at bounding box center [517, 437] width 120 height 28
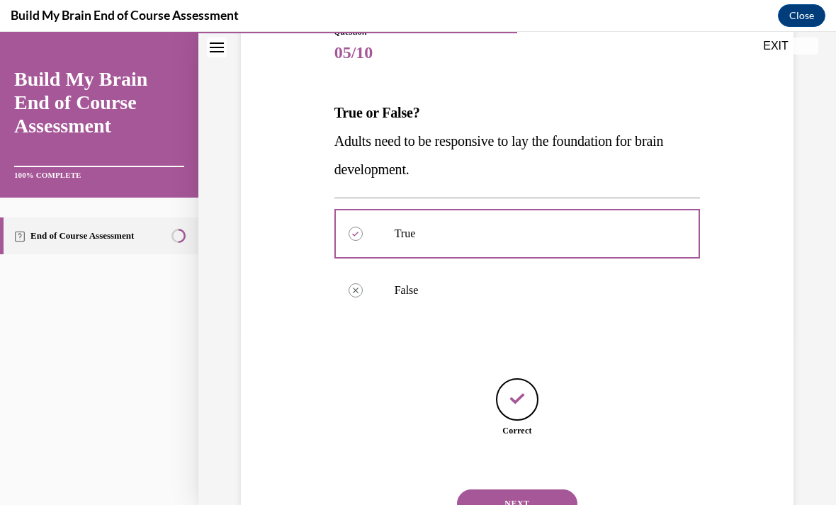
click at [526, 493] on button "NEXT" at bounding box center [517, 503] width 120 height 28
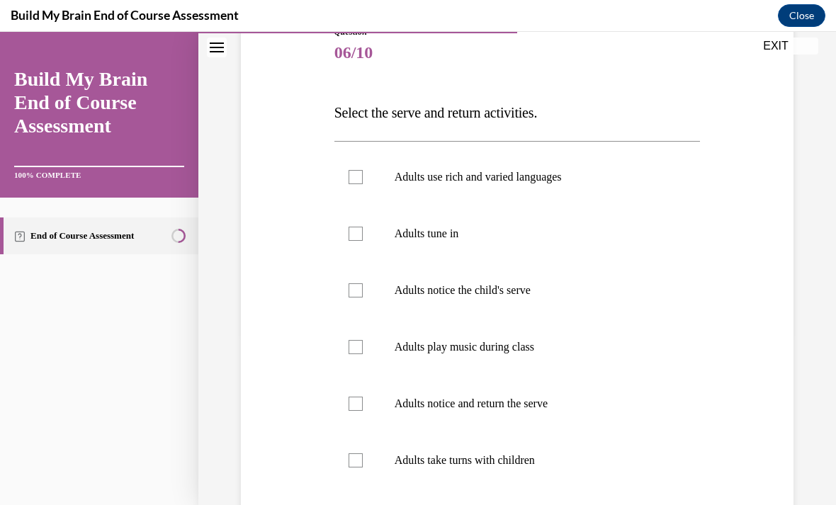
scroll to position [159, 0]
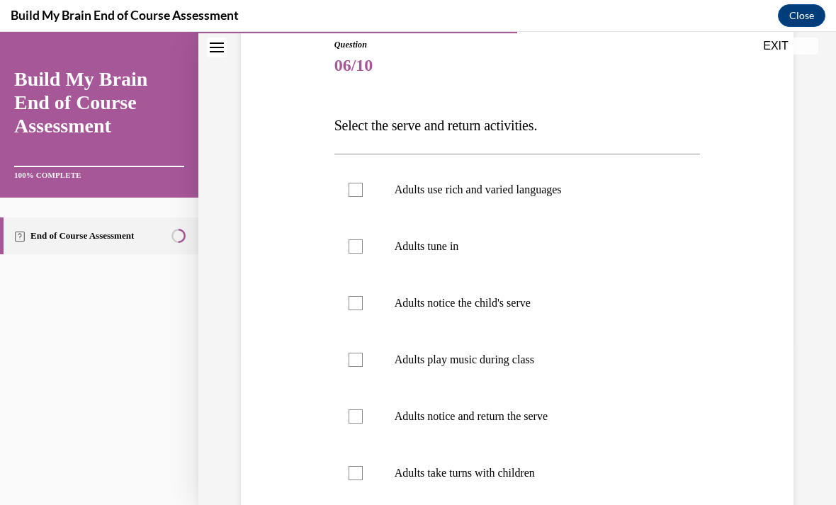
click at [550, 193] on p "Adults use rich and varied languages" at bounding box center [529, 190] width 271 height 14
click at [363, 193] on input "Adults use rich and varied languages" at bounding box center [355, 190] width 14 height 14
checkbox input "true"
click at [550, 251] on p "Adults tune in" at bounding box center [529, 246] width 271 height 14
click at [363, 251] on input "Adults tune in" at bounding box center [355, 246] width 14 height 14
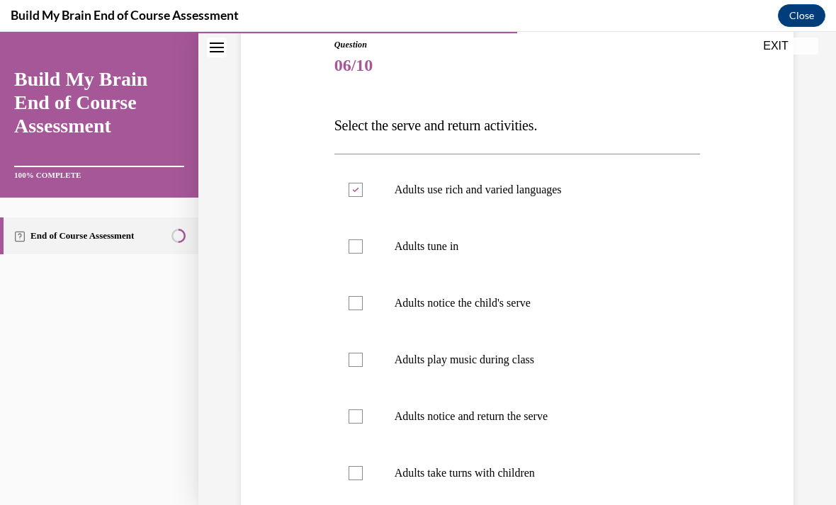
checkbox input "true"
click at [572, 290] on label "Adults notice the child's serve" at bounding box center [517, 303] width 366 height 57
click at [363, 296] on input "Adults notice the child's serve" at bounding box center [355, 303] width 14 height 14
checkbox input "true"
click at [573, 428] on label "Adults notice and return the serve" at bounding box center [517, 416] width 366 height 57
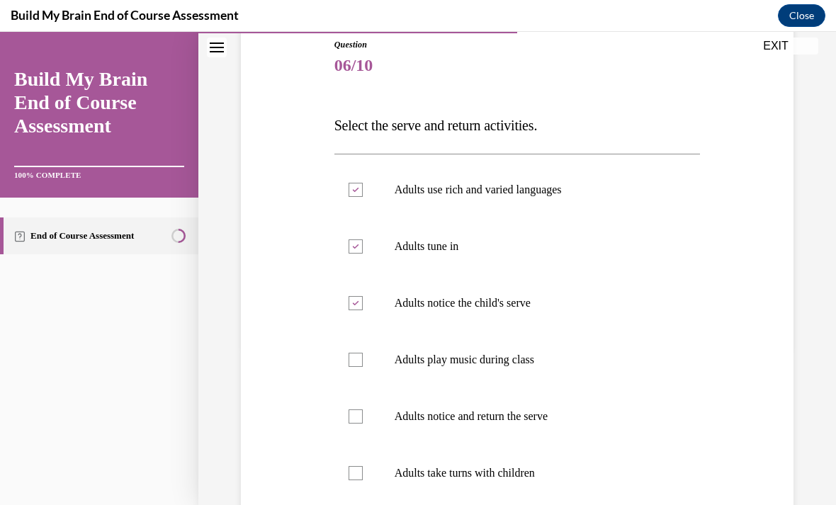
click at [363, 423] on input "Adults notice and return the serve" at bounding box center [355, 416] width 14 height 14
checkbox input "true"
click at [541, 488] on label "Adults take turns with children" at bounding box center [517, 473] width 366 height 57
click at [363, 480] on input "Adults take turns with children" at bounding box center [355, 473] width 14 height 14
checkbox input "true"
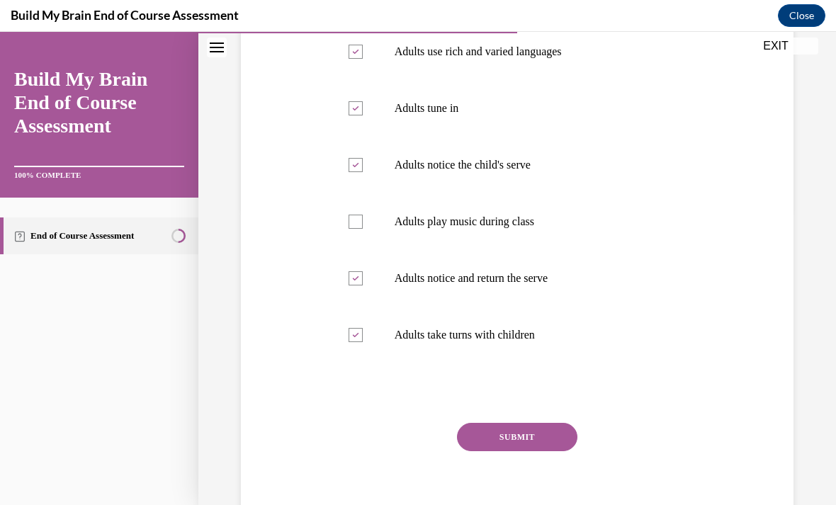
click at [532, 450] on button "SUBMIT" at bounding box center [517, 437] width 120 height 28
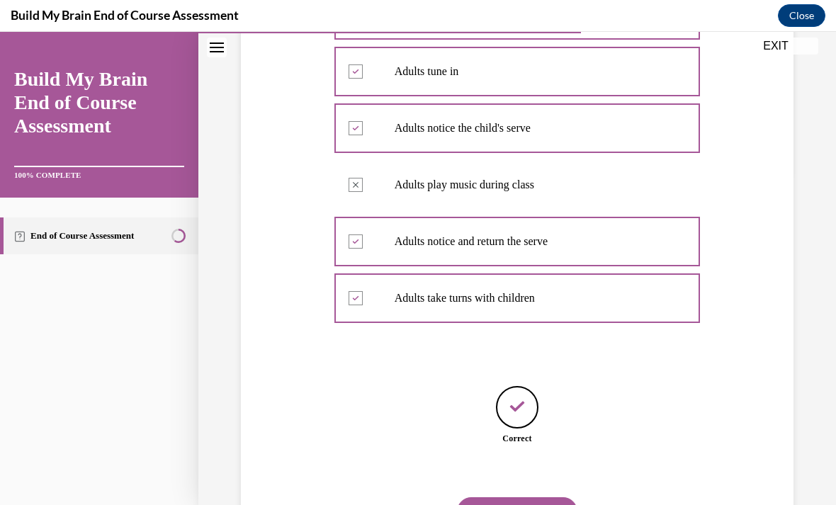
scroll to position [341, 0]
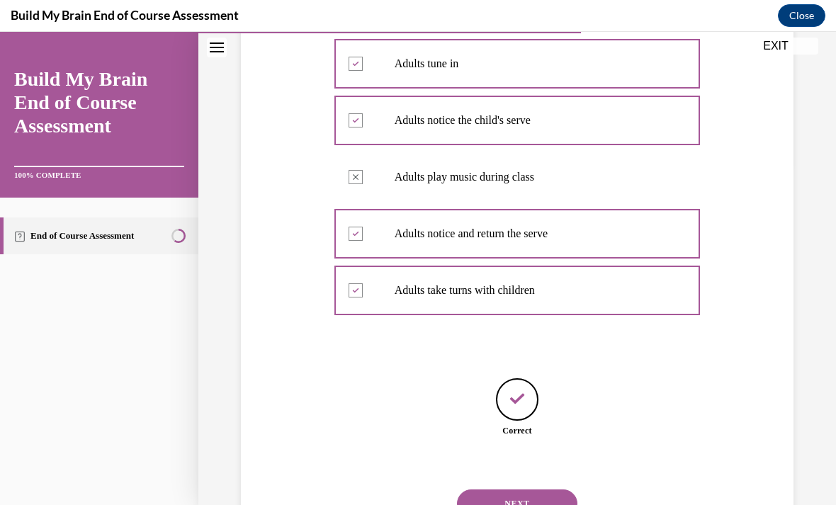
click at [543, 493] on button "NEXT" at bounding box center [517, 503] width 120 height 28
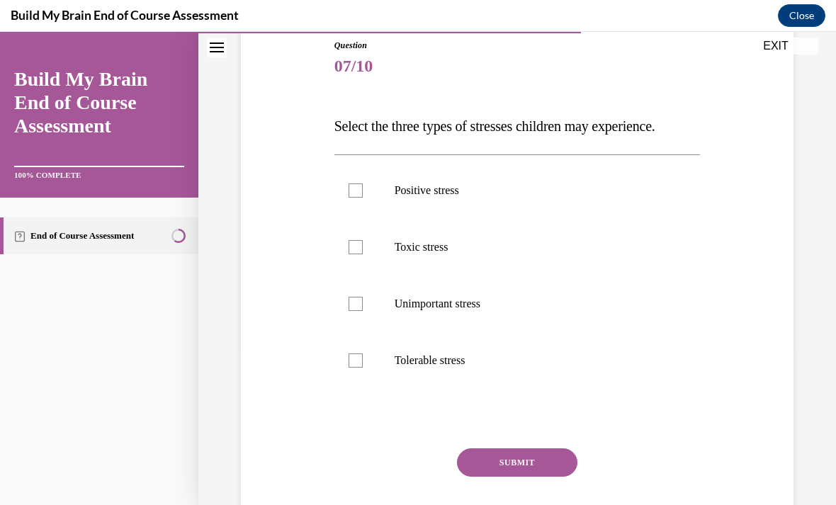
click at [530, 188] on p "Positive stress" at bounding box center [529, 190] width 271 height 14
click at [363, 188] on input "Positive stress" at bounding box center [355, 190] width 14 height 14
checkbox input "true"
click at [482, 254] on label "Toxic stress" at bounding box center [517, 247] width 366 height 57
click at [363, 254] on input "Toxic stress" at bounding box center [355, 247] width 14 height 14
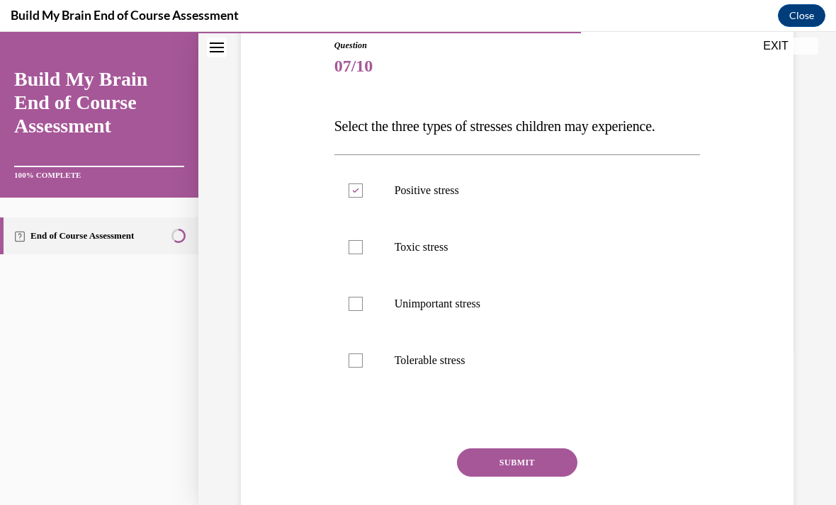
checkbox input "true"
click at [488, 353] on p "Tolerable stress" at bounding box center [529, 360] width 271 height 14
click at [363, 353] on input "Tolerable stress" at bounding box center [355, 360] width 14 height 14
checkbox input "true"
click at [548, 462] on button "SUBMIT" at bounding box center [517, 462] width 120 height 28
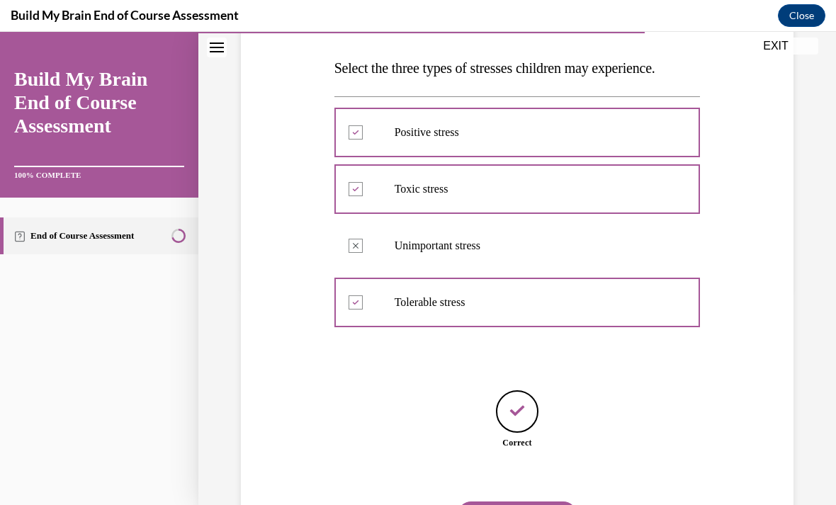
scroll to position [228, 0]
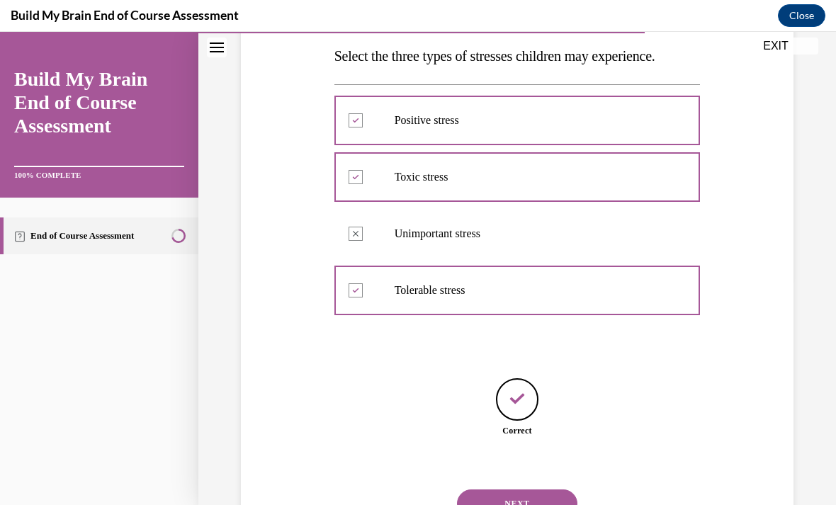
click at [545, 489] on button "NEXT" at bounding box center [517, 503] width 120 height 28
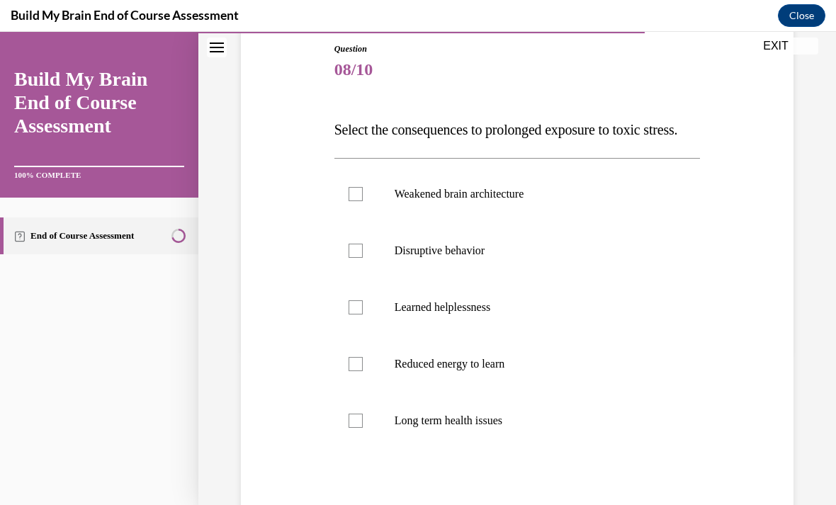
scroll to position [157, 0]
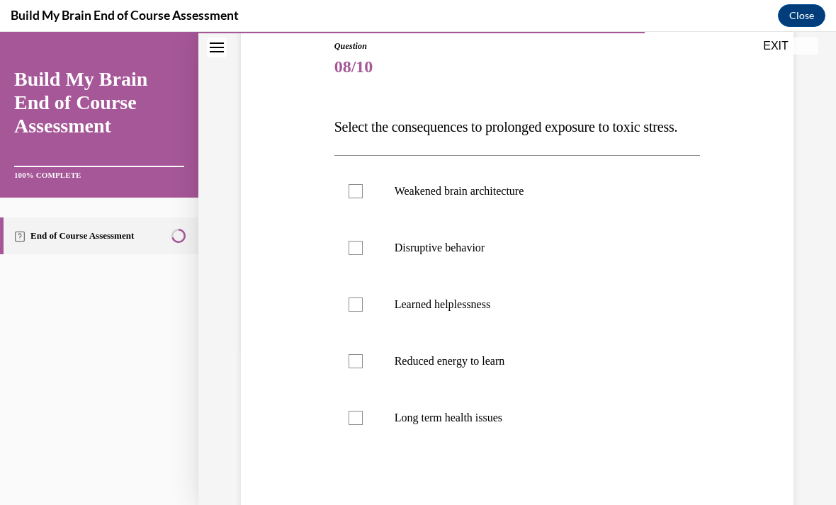
click at [559, 198] on p "Weakened brain architecture" at bounding box center [529, 191] width 271 height 14
click at [363, 198] on input "Weakened brain architecture" at bounding box center [355, 191] width 14 height 14
checkbox input "true"
click at [489, 255] on p "Disruptive behavior" at bounding box center [529, 248] width 271 height 14
click at [363, 255] on input "Disruptive behavior" at bounding box center [355, 248] width 14 height 14
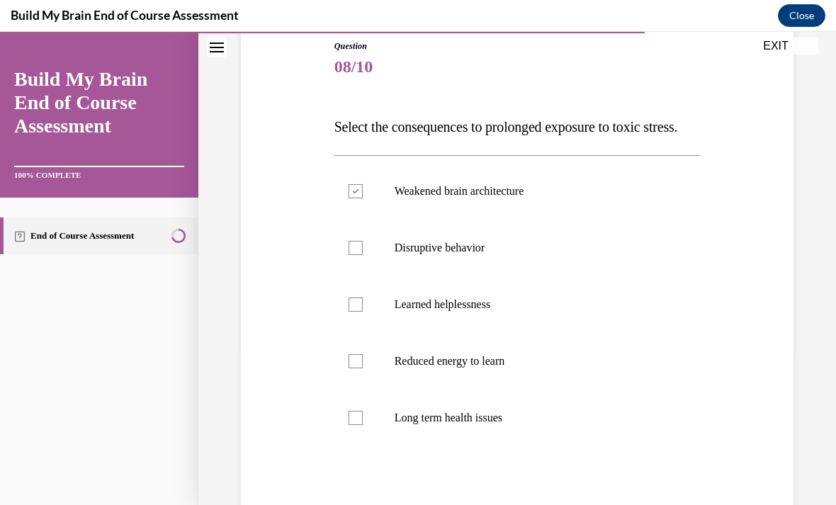
checkbox input "true"
click at [505, 446] on label "Long term health issues" at bounding box center [517, 418] width 366 height 57
click at [363, 425] on input "Long term health issues" at bounding box center [355, 418] width 14 height 14
checkbox input "true"
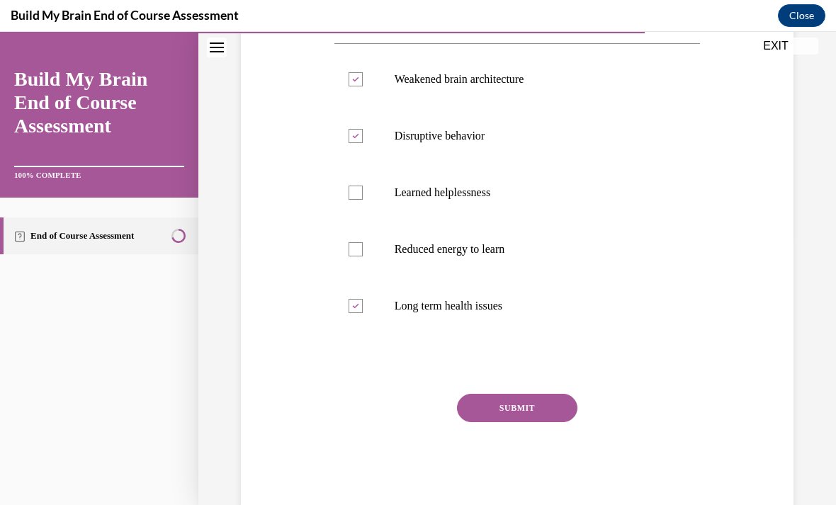
click at [541, 422] on button "SUBMIT" at bounding box center [517, 408] width 120 height 28
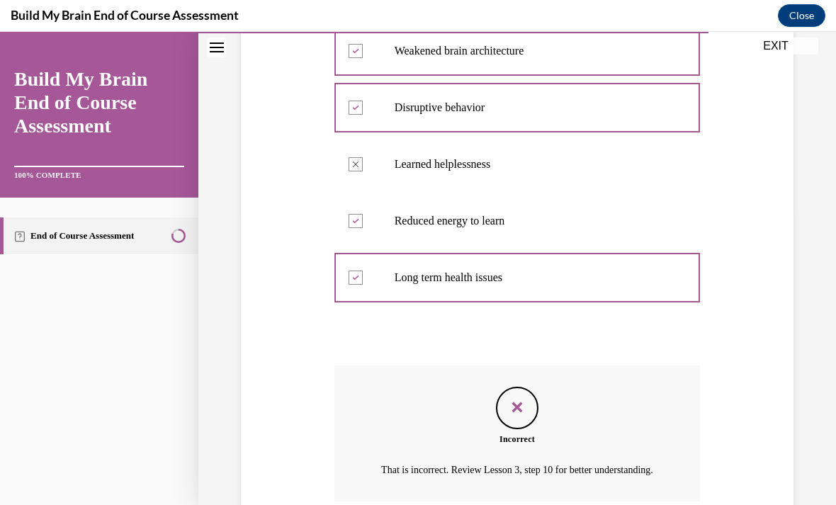
scroll to position [297, 0]
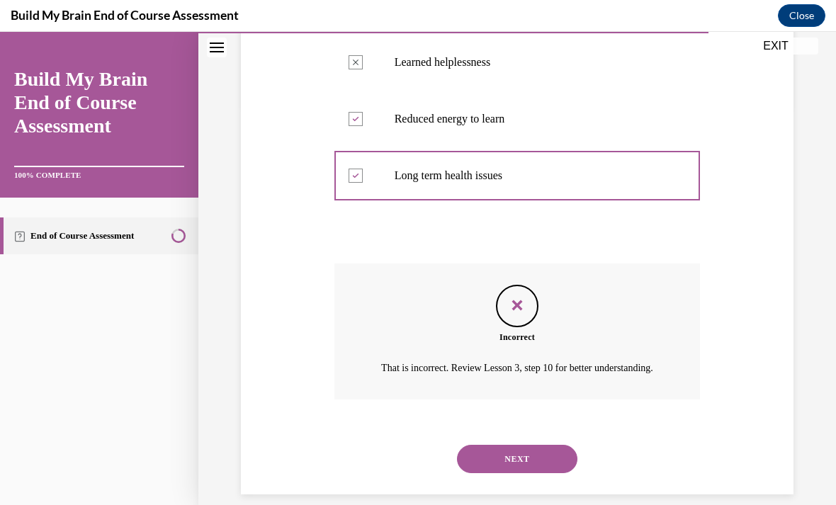
click at [505, 473] on button "NEXT" at bounding box center [517, 459] width 120 height 28
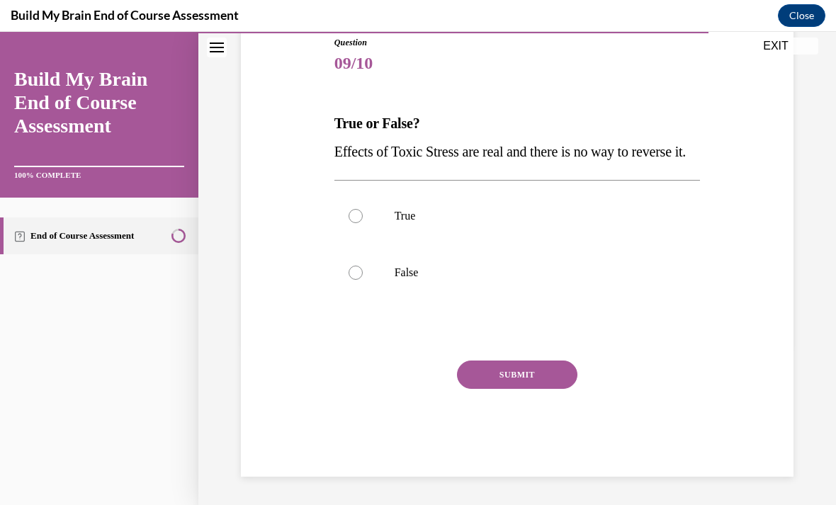
scroll to position [127, 0]
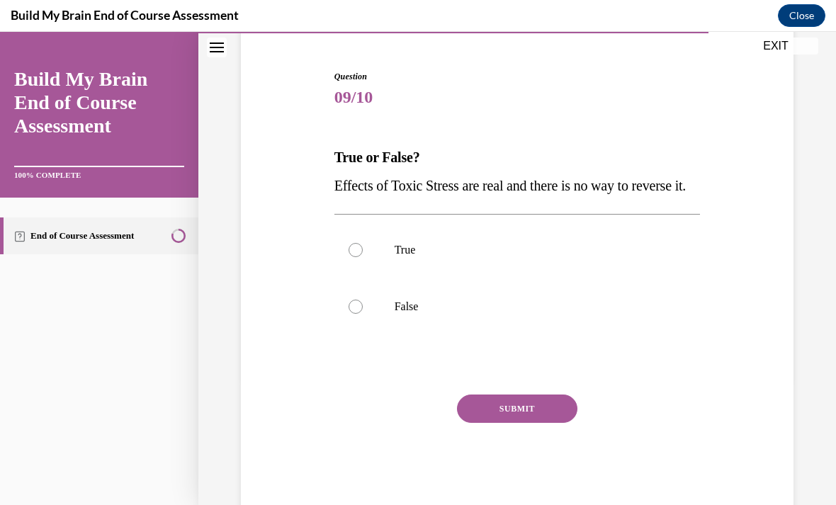
click at [453, 278] on label "True" at bounding box center [517, 250] width 366 height 57
click at [363, 257] on input "True" at bounding box center [355, 250] width 14 height 14
radio input "true"
click at [484, 314] on p "False" at bounding box center [529, 307] width 271 height 14
click at [363, 314] on input "False" at bounding box center [355, 307] width 14 height 14
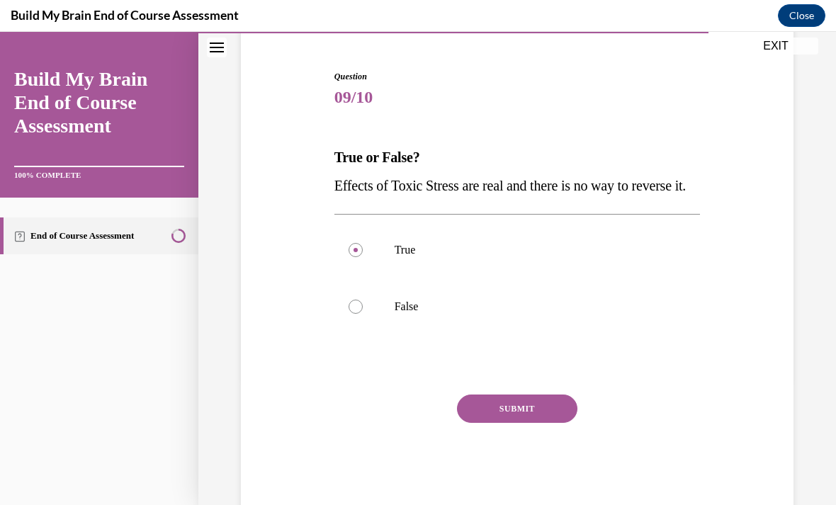
radio input "true"
click at [538, 423] on button "SUBMIT" at bounding box center [517, 408] width 120 height 28
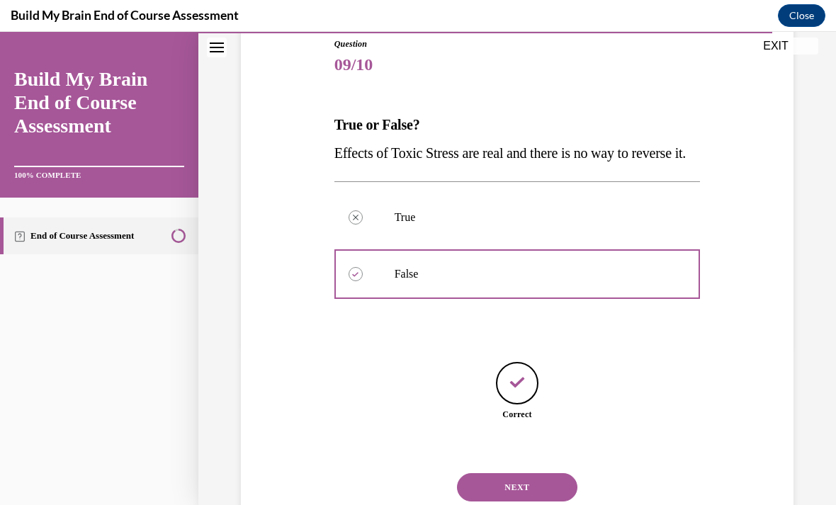
scroll to position [171, 0]
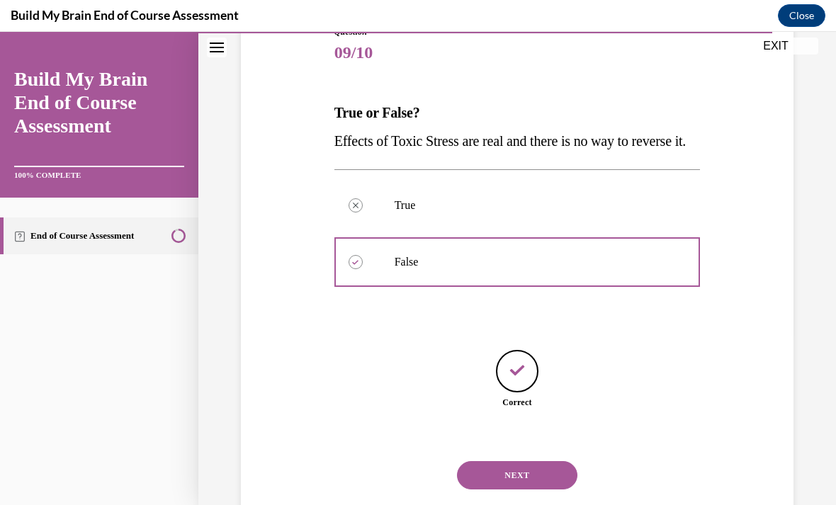
click at [530, 488] on button "NEXT" at bounding box center [517, 475] width 120 height 28
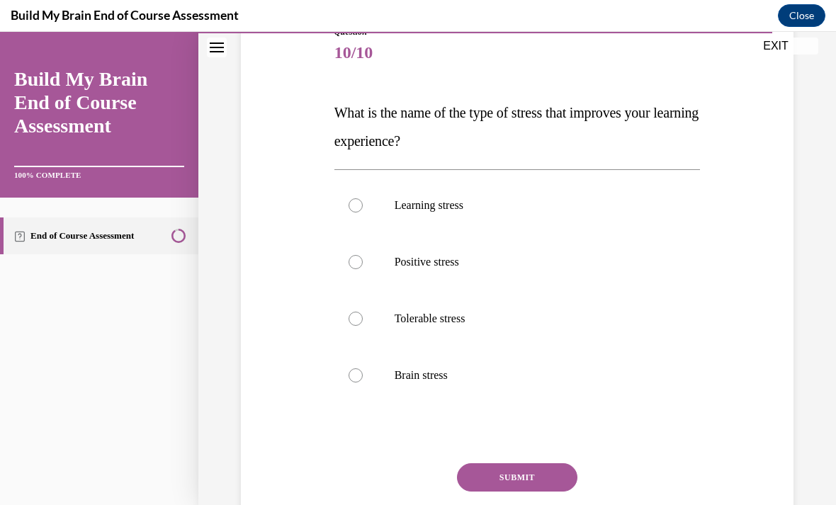
scroll to position [158, 0]
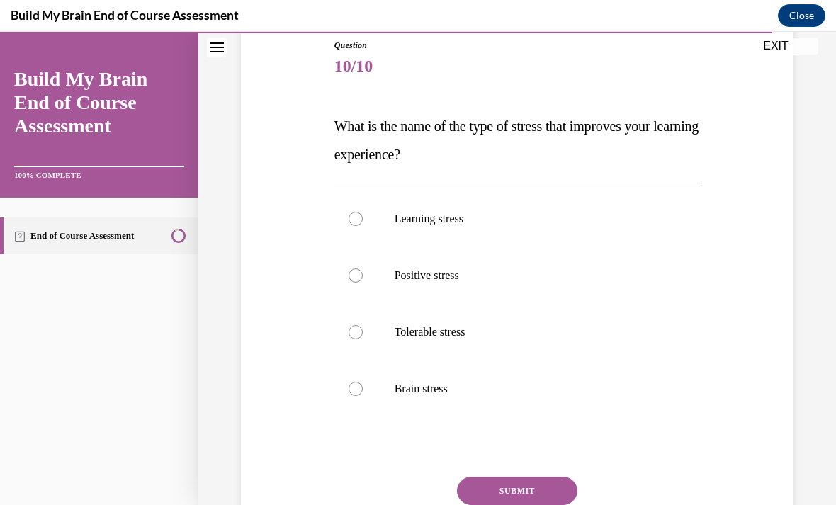
click at [505, 271] on p "Positive stress" at bounding box center [529, 275] width 271 height 14
click at [363, 271] on input "Positive stress" at bounding box center [355, 275] width 14 height 14
radio input "true"
click at [549, 493] on button "SUBMIT" at bounding box center [517, 491] width 120 height 28
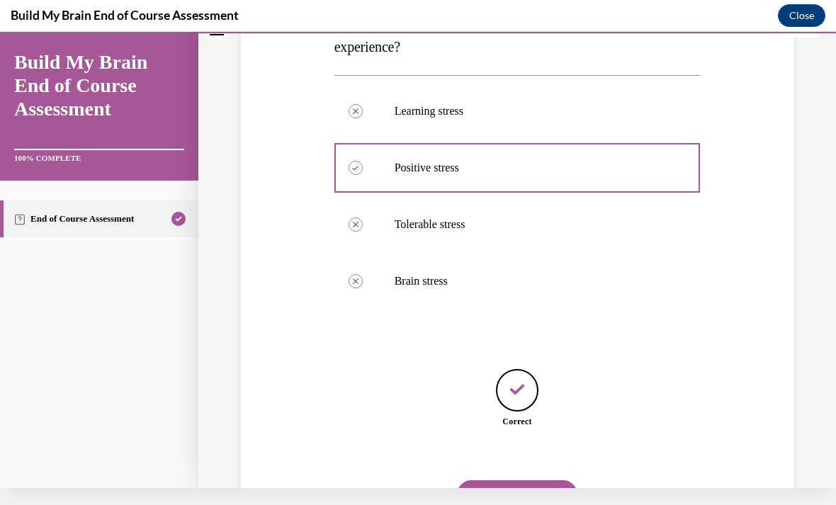
scroll to position [256, 0]
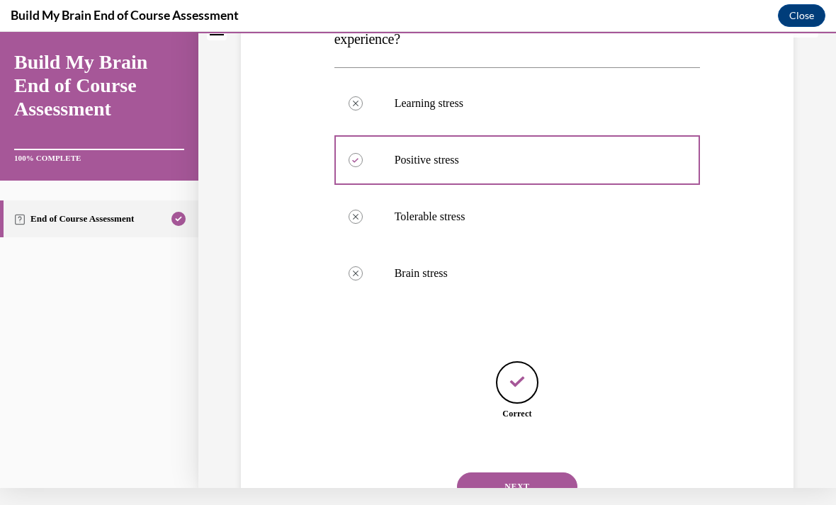
click at [535, 474] on button "NEXT" at bounding box center [517, 486] width 120 height 28
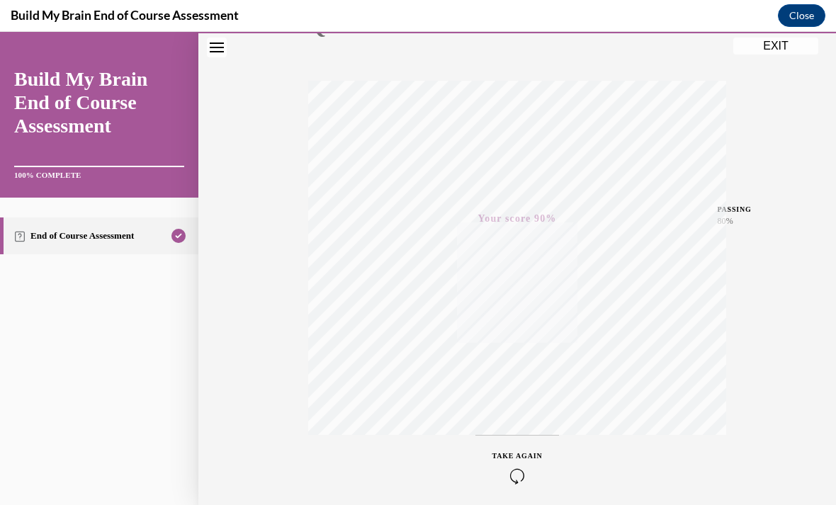
scroll to position [208, 0]
click at [788, 50] on button "EXIT" at bounding box center [775, 46] width 85 height 17
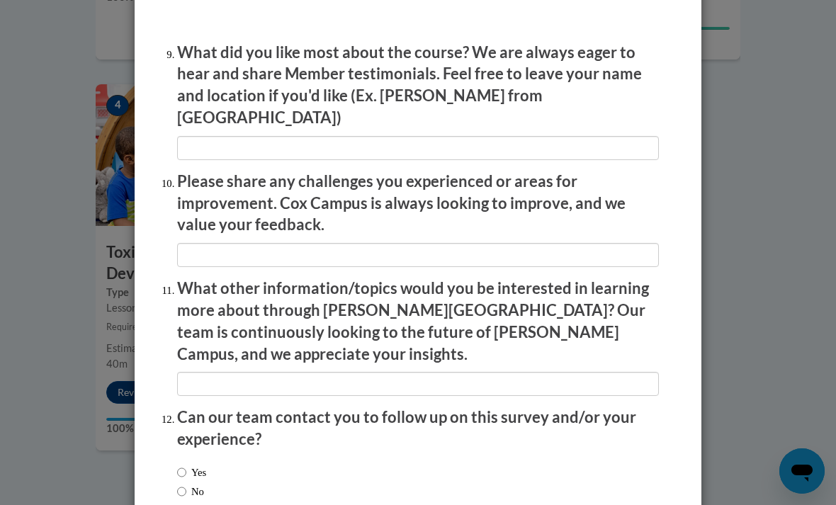
scroll to position [2367, 0]
click at [754, 416] on div "Feedback Questionnaire Rate Course Comments Cox Campus End of Course Evaluation…" at bounding box center [418, 252] width 836 height 505
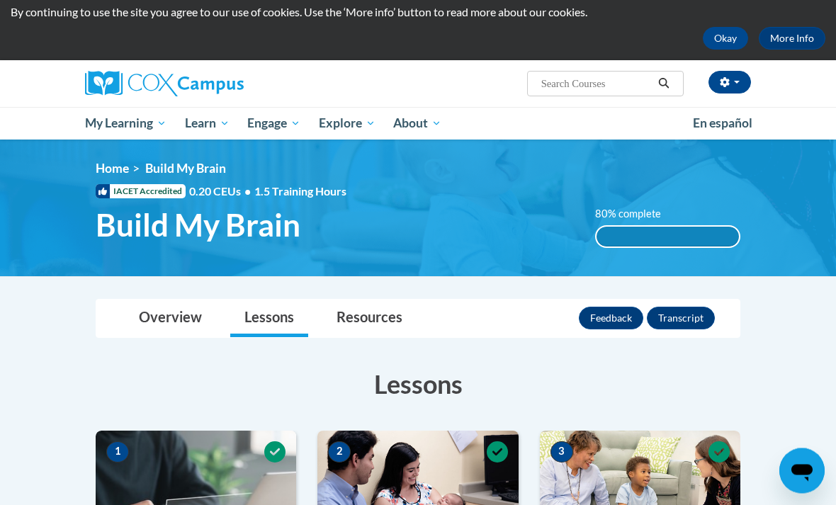
scroll to position [0, 0]
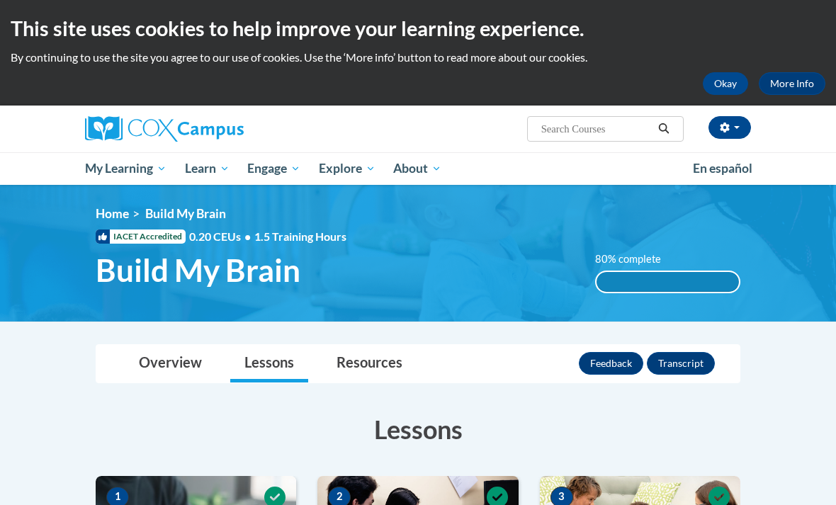
click at [618, 132] on input "Search..." at bounding box center [596, 128] width 113 height 17
type input "C"
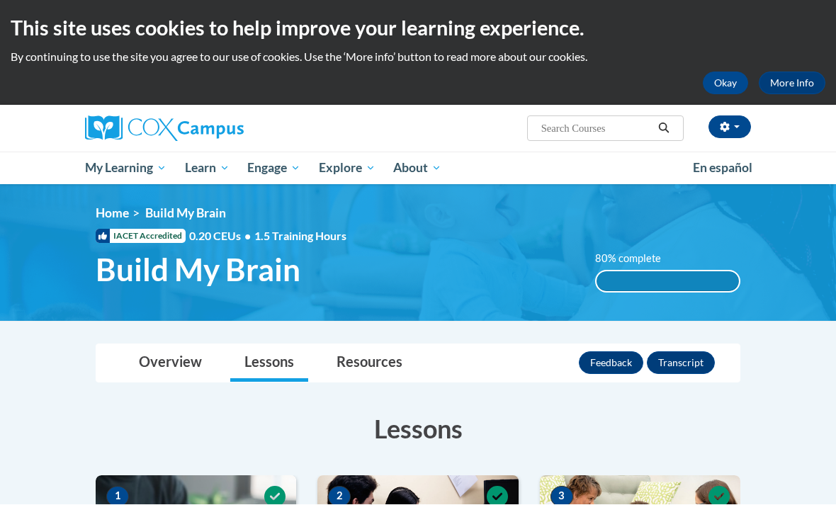
click at [724, 131] on icon "button" at bounding box center [724, 128] width 9 height 10
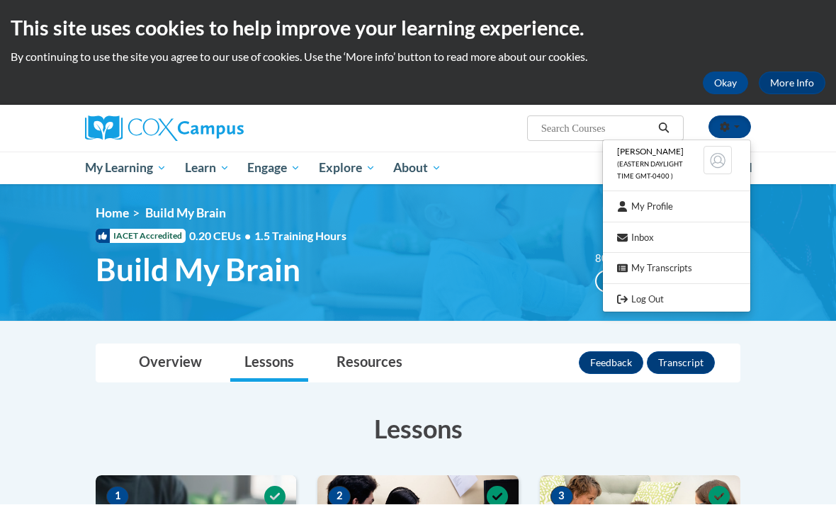
scroll to position [1, 0]
click at [682, 202] on link "My Profile" at bounding box center [676, 207] width 147 height 18
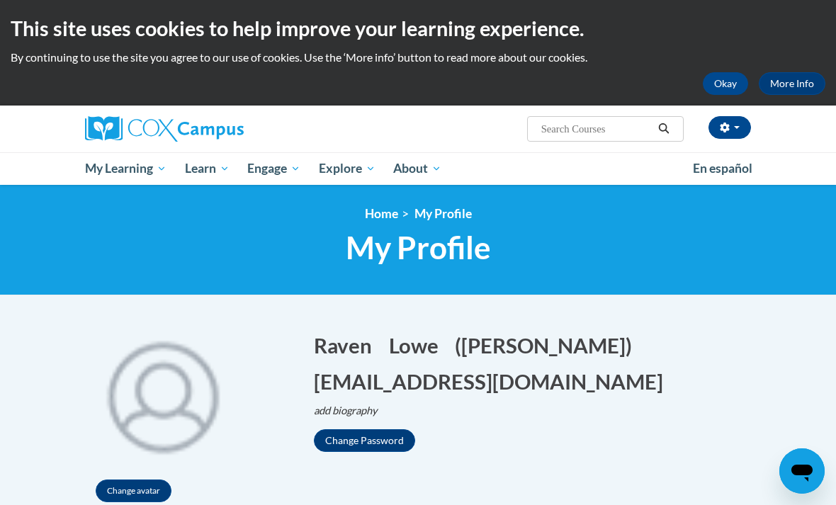
click at [0, 0] on span "My Course Progress" at bounding box center [0, 0] width 0 height 0
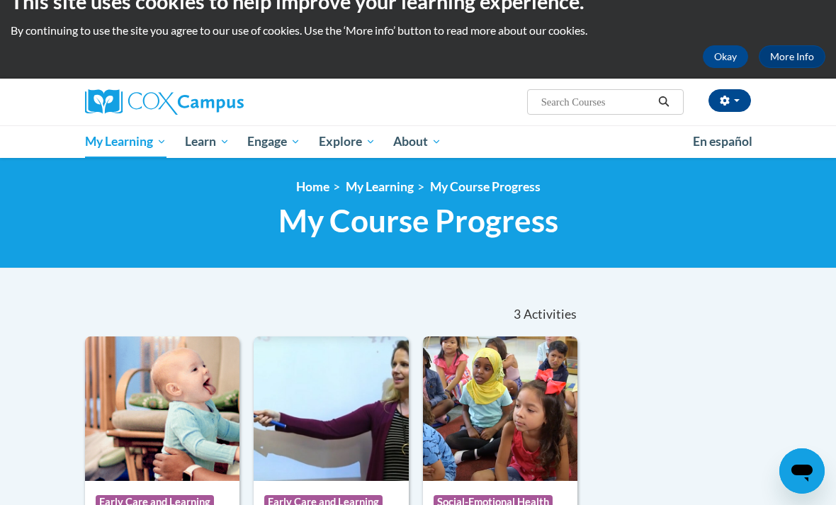
scroll to position [24, 0]
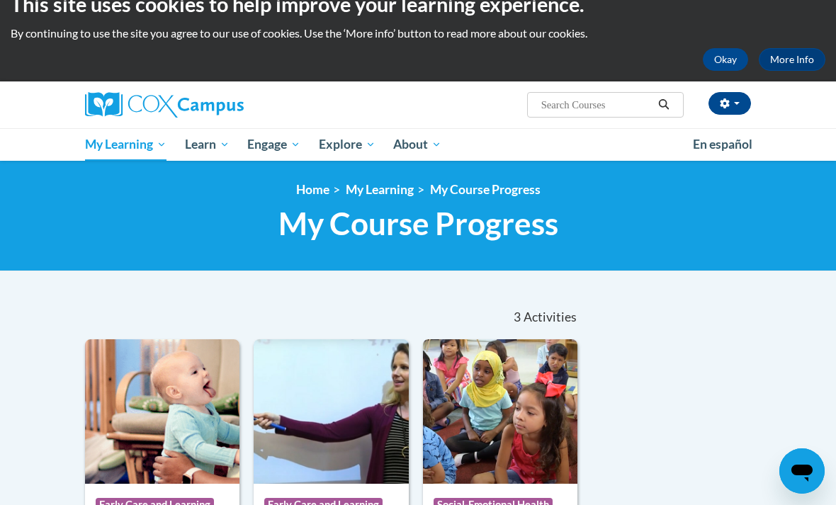
click at [596, 102] on input "Search..." at bounding box center [596, 104] width 113 height 17
type input "Child hood eduetion"
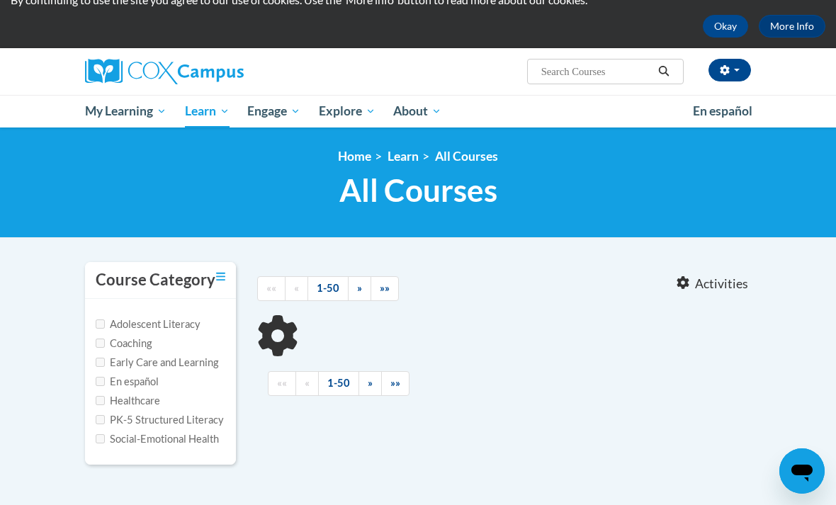
type input "Child hood eduetion"
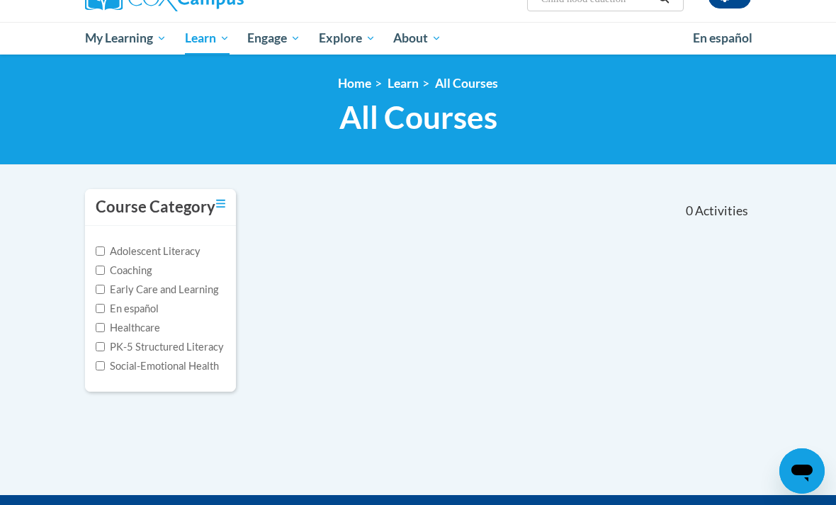
scroll to position [132, 0]
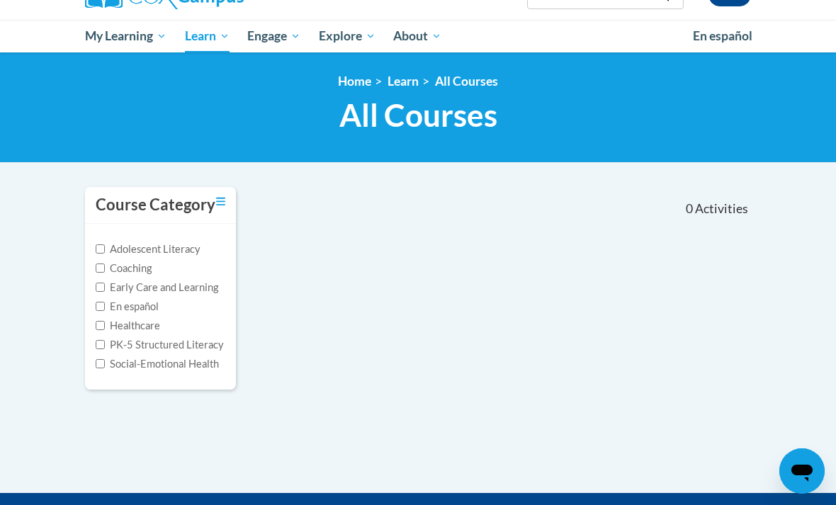
click at [198, 292] on label "Early Care and Learning" at bounding box center [157, 288] width 123 height 16
click at [105, 292] on input "Early Care and Learning" at bounding box center [100, 287] width 9 height 9
checkbox input "true"
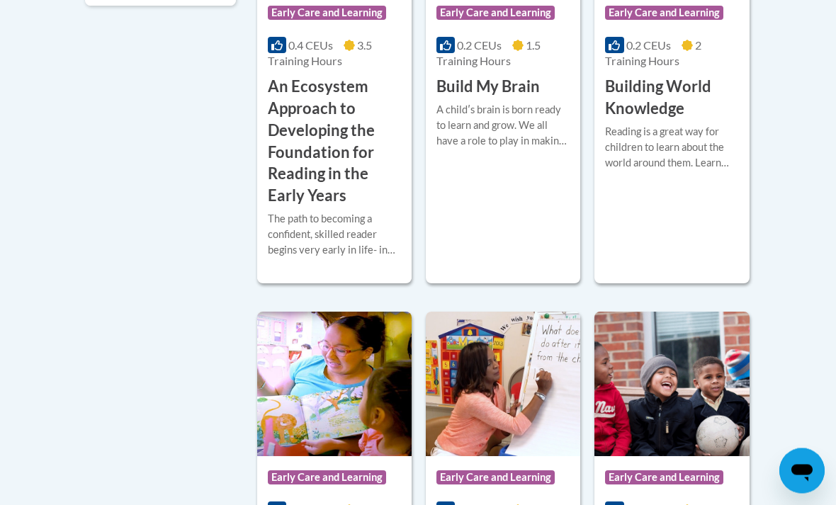
scroll to position [521, 0]
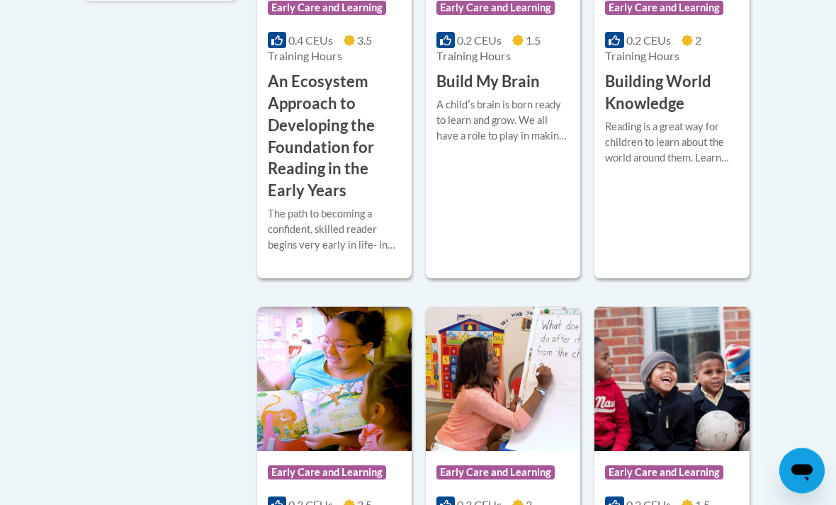
click at [702, 251] on div "Course Category: Early Care and Learning 0.2 CEUs 2 Training Hours COURSE Build…" at bounding box center [671, 61] width 154 height 436
click at [727, 188] on div "Course Category: Early Care and Learning 0.2 CEUs 2 Training Hours COURSE Build…" at bounding box center [671, 61] width 154 height 436
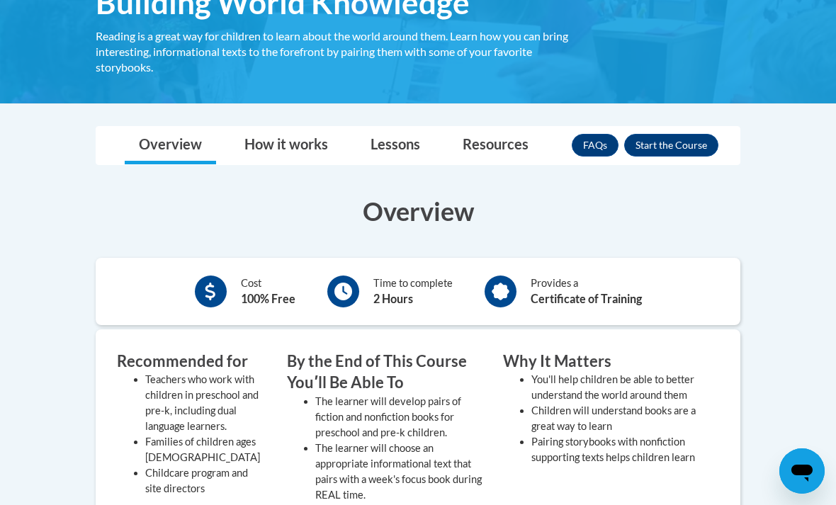
scroll to position [266, 0]
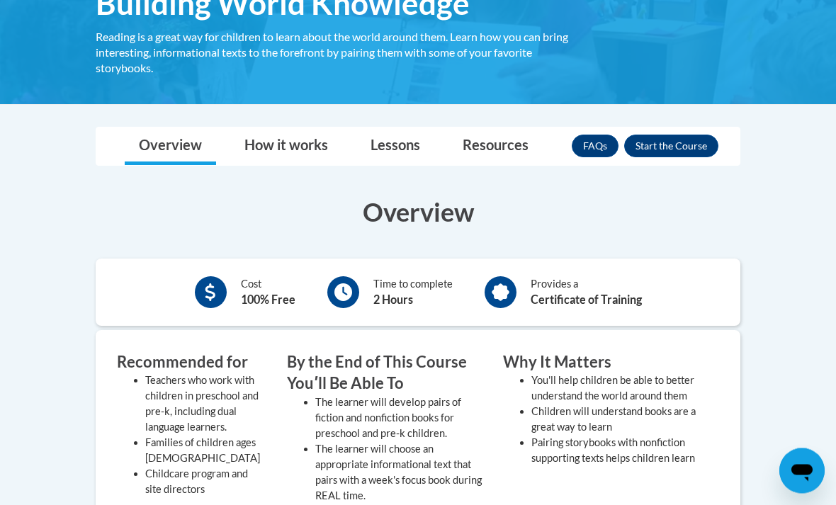
click at [698, 152] on button "Enroll" at bounding box center [671, 146] width 94 height 23
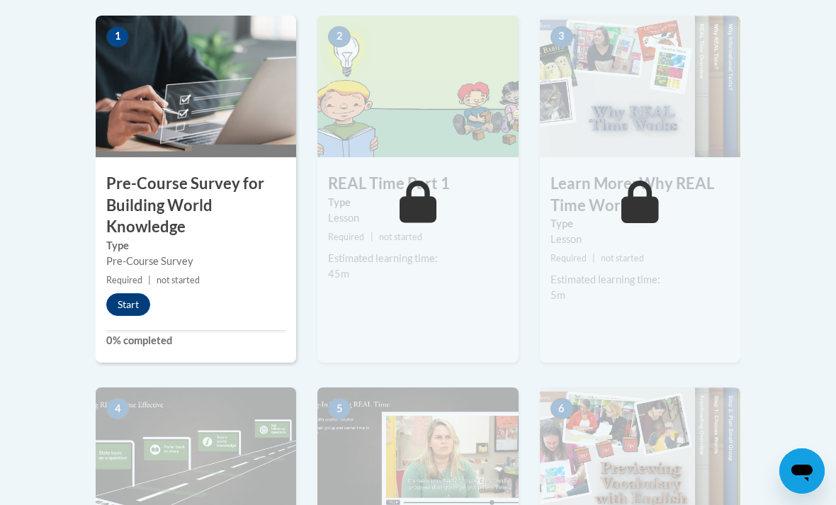
scroll to position [453, 0]
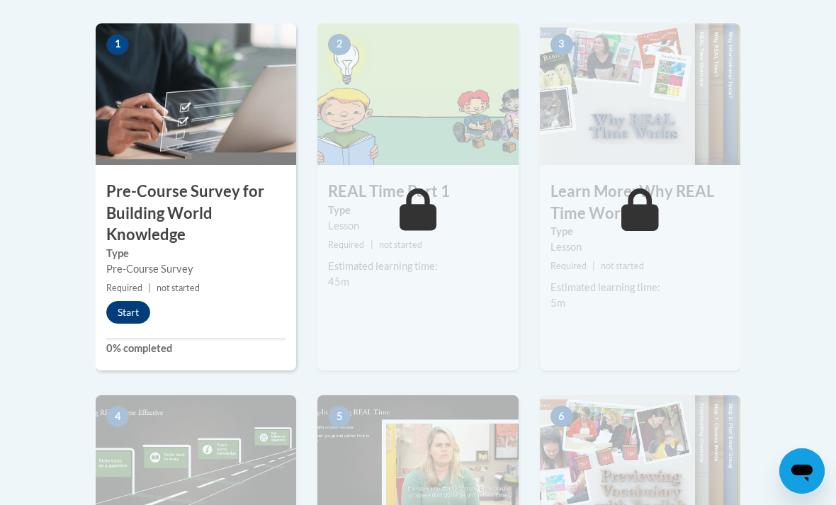
click at [124, 321] on button "Start" at bounding box center [128, 312] width 44 height 23
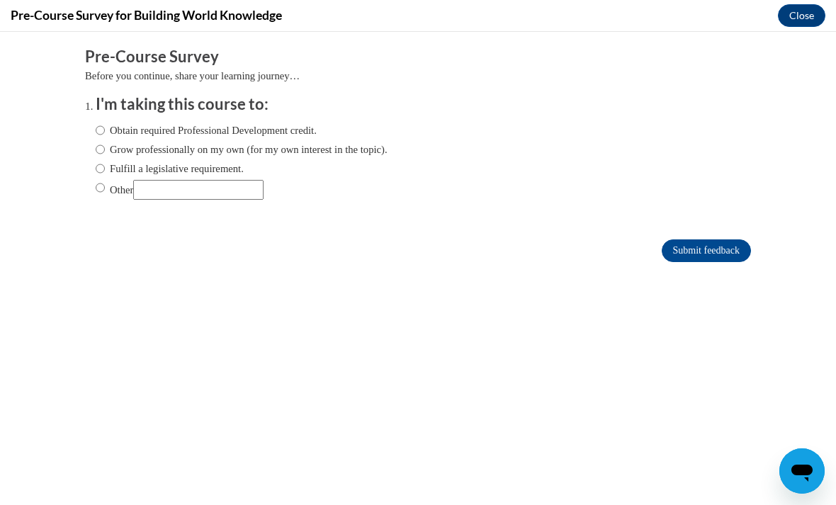
scroll to position [0, 0]
click at [807, 19] on button "Close" at bounding box center [801, 15] width 47 height 23
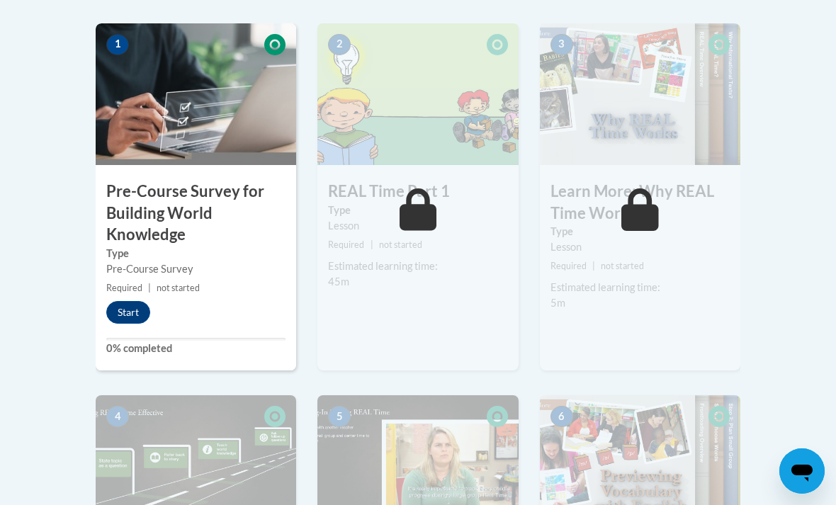
click at [123, 308] on button "Start" at bounding box center [128, 312] width 44 height 23
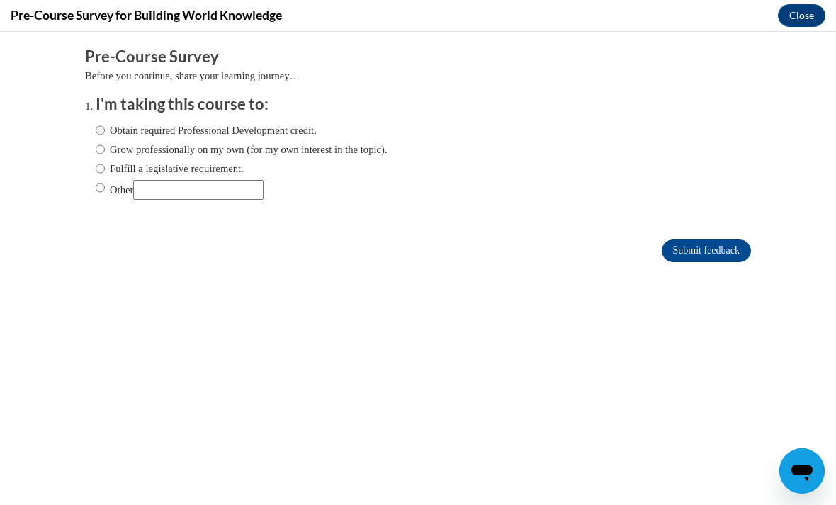
click at [104, 154] on input "Grow professionally on my own (for my own interest in the topic)." at bounding box center [100, 150] width 9 height 16
radio input "true"
click at [717, 257] on input "Submit feedback" at bounding box center [705, 250] width 89 height 23
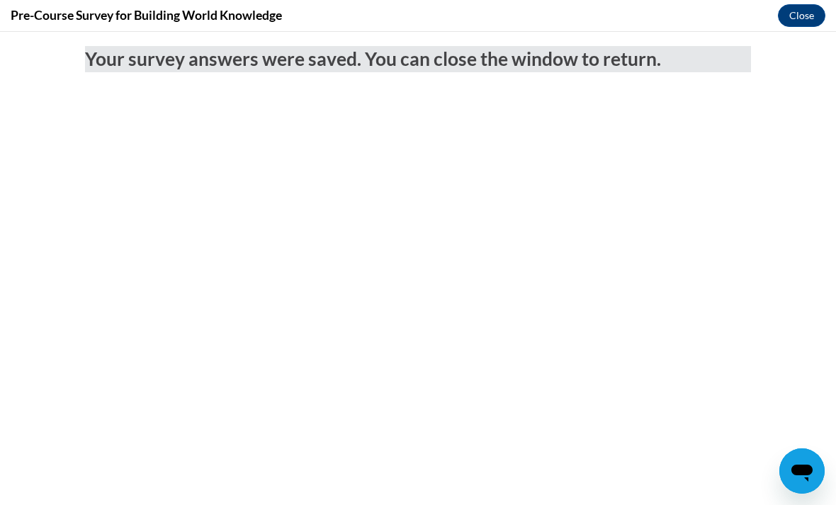
click at [810, 16] on button "Close" at bounding box center [801, 15] width 47 height 23
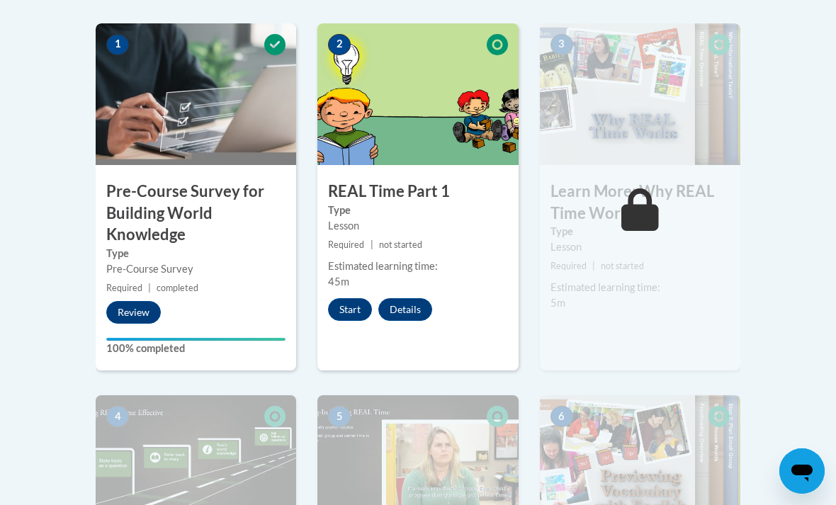
click at [344, 313] on button "Start" at bounding box center [350, 309] width 44 height 23
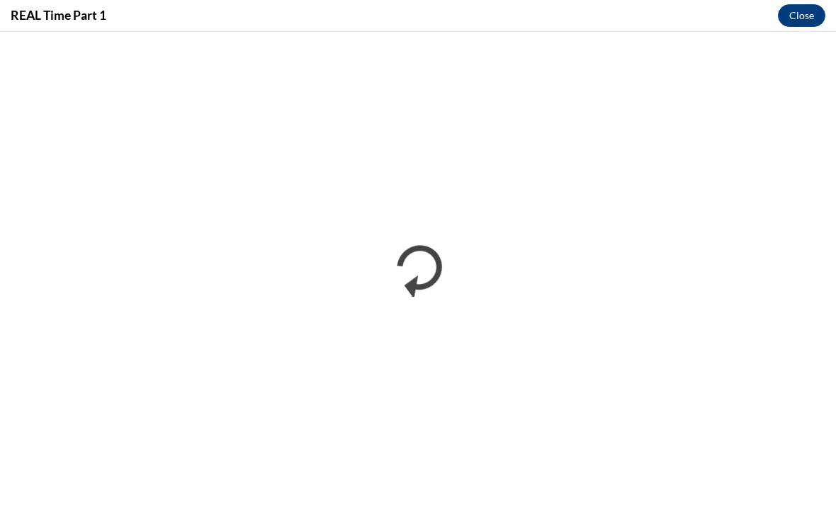
click at [809, 24] on button "Close" at bounding box center [801, 15] width 47 height 23
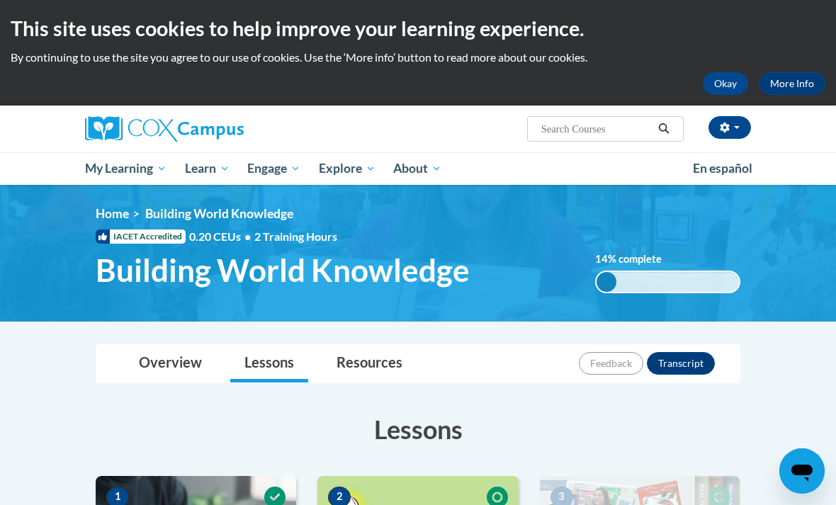
click at [95, 174] on span "My Learning" at bounding box center [125, 168] width 81 height 17
click at [630, 135] on input "Search..." at bounding box center [596, 128] width 113 height 17
type input "Child hood"
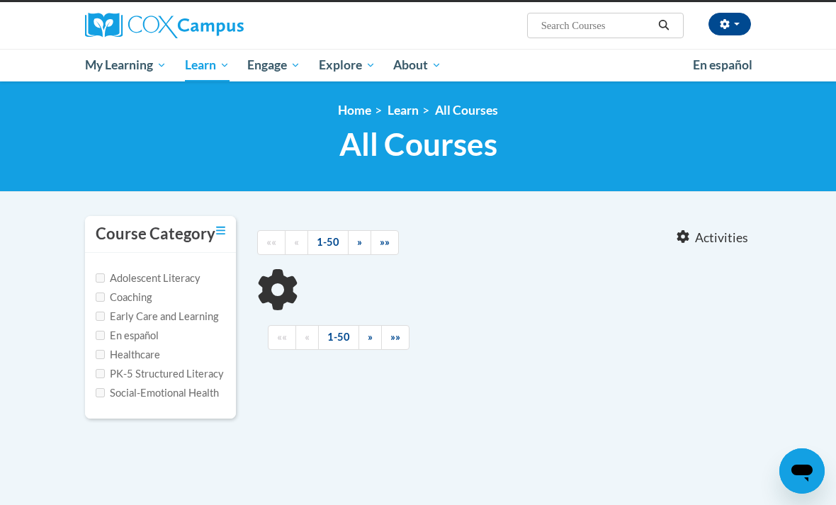
scroll to position [107, 0]
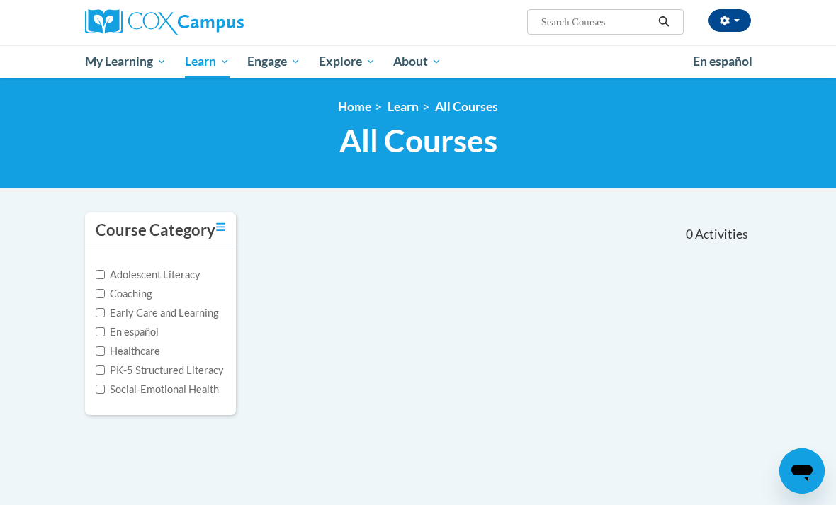
type input "Child hood"
click at [110, 309] on label "Early Care and Learning" at bounding box center [157, 313] width 123 height 16
click at [105, 309] on input "Early Care and Learning" at bounding box center [100, 312] width 9 height 9
checkbox input "true"
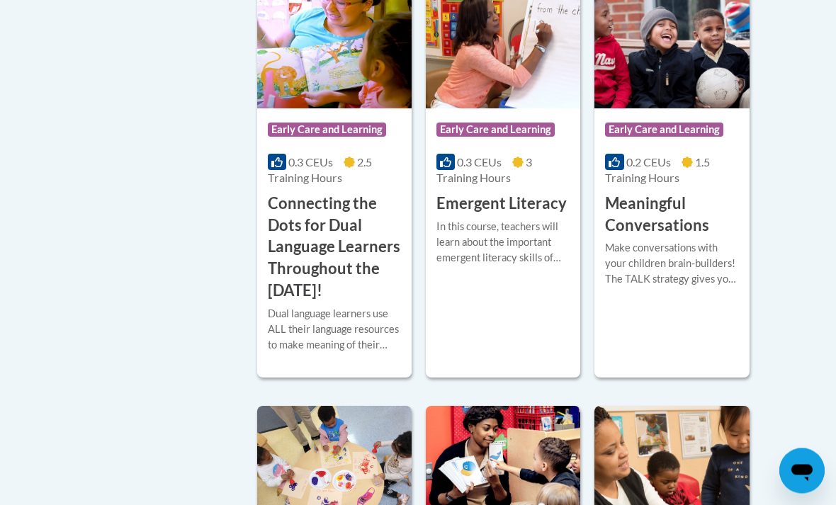
scroll to position [829, 0]
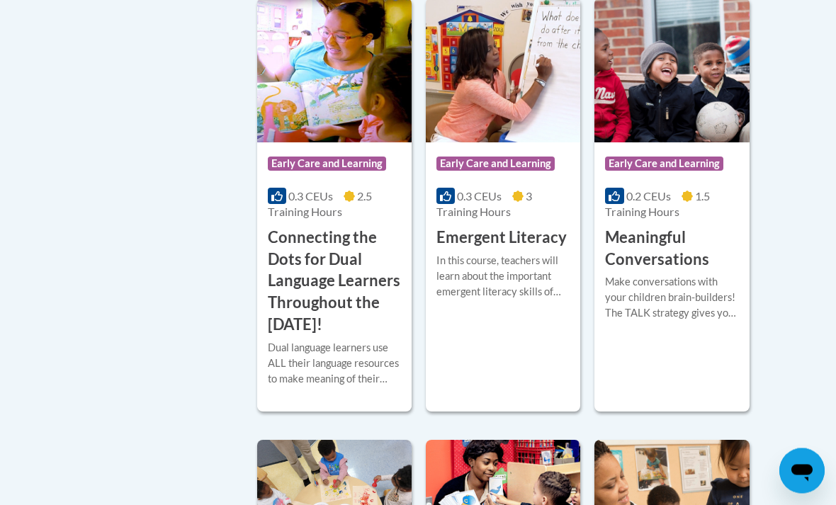
click at [339, 340] on div at bounding box center [334, 340] width 133 height 1
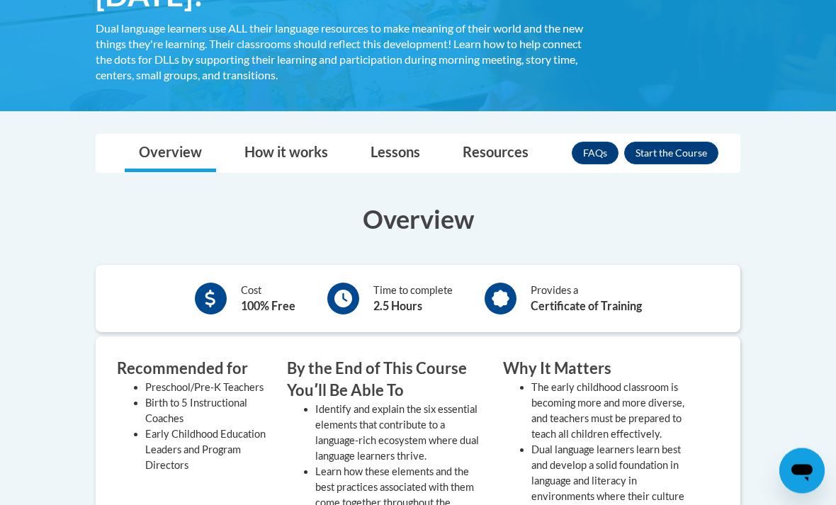
click at [689, 149] on button "Enroll" at bounding box center [671, 153] width 94 height 23
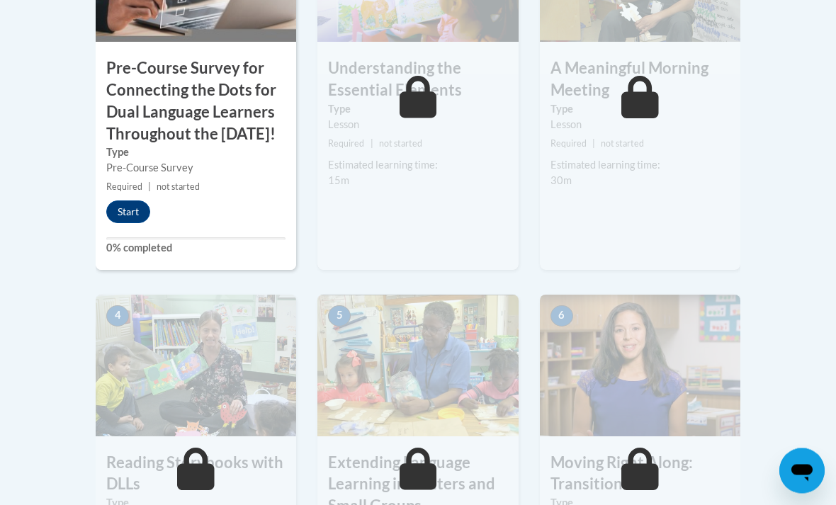
scroll to position [667, 0]
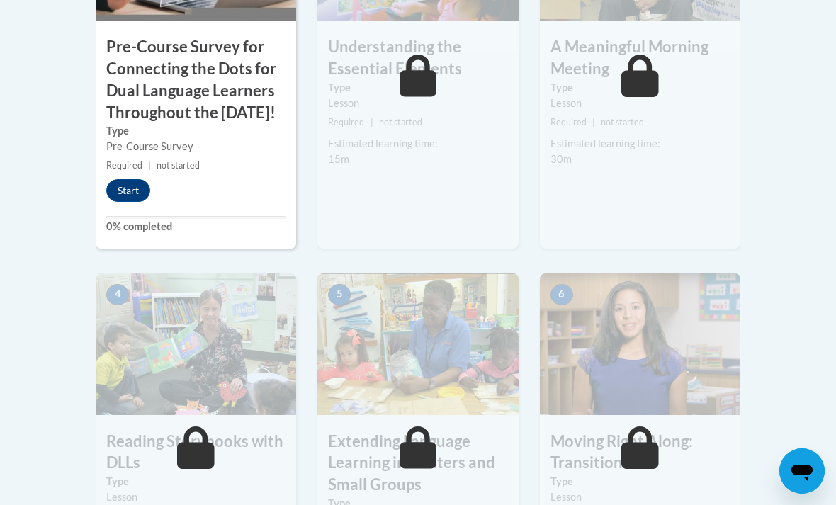
click at [125, 202] on button "Start" at bounding box center [128, 190] width 44 height 23
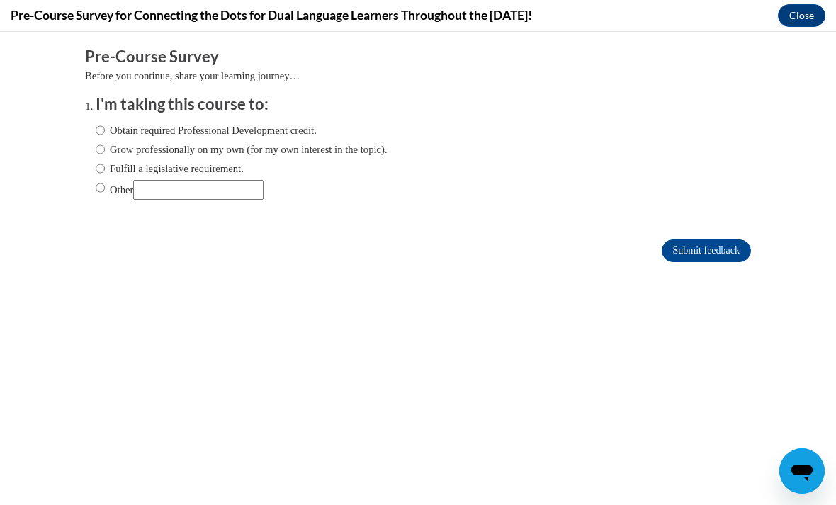
scroll to position [0, 0]
click at [104, 153] on input "Grow professionally on my own (for my own interest in the topic)." at bounding box center [100, 150] width 9 height 16
radio input "true"
click at [724, 251] on input "Submit feedback" at bounding box center [705, 250] width 89 height 23
click at [731, 258] on input "Submit feedback" at bounding box center [705, 250] width 89 height 23
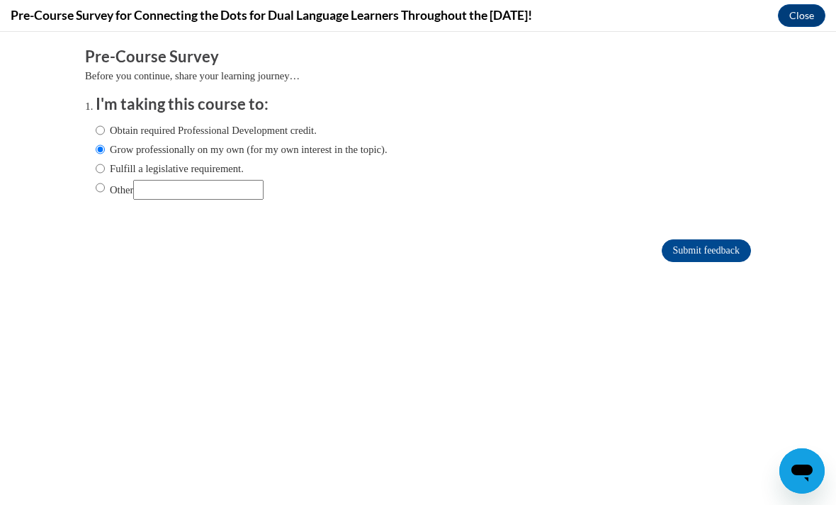
click at [717, 258] on input "Submit feedback" at bounding box center [705, 250] width 89 height 23
click at [718, 255] on input "Submit feedback" at bounding box center [705, 250] width 89 height 23
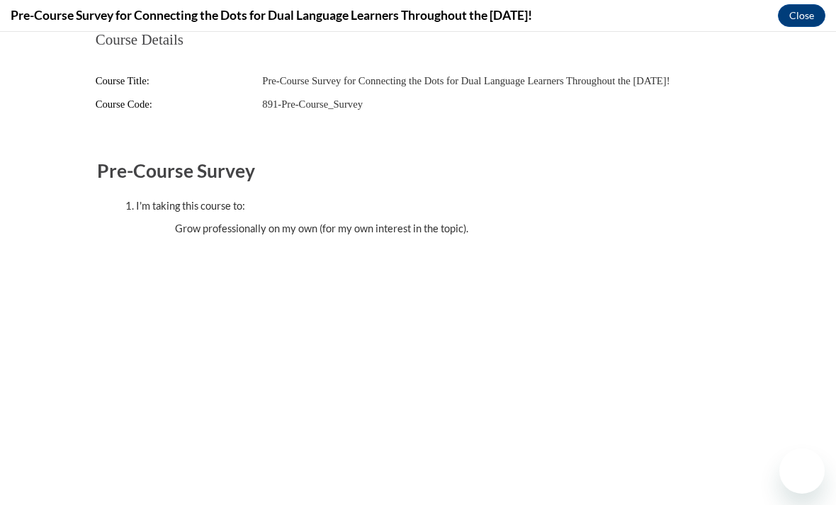
click at [716, 254] on div "Course Details Course Title: Pre-Course Survey for Connecting the Dots for Dual…" at bounding box center [417, 182] width 687 height 300
click at [786, 19] on button "Close" at bounding box center [801, 15] width 47 height 23
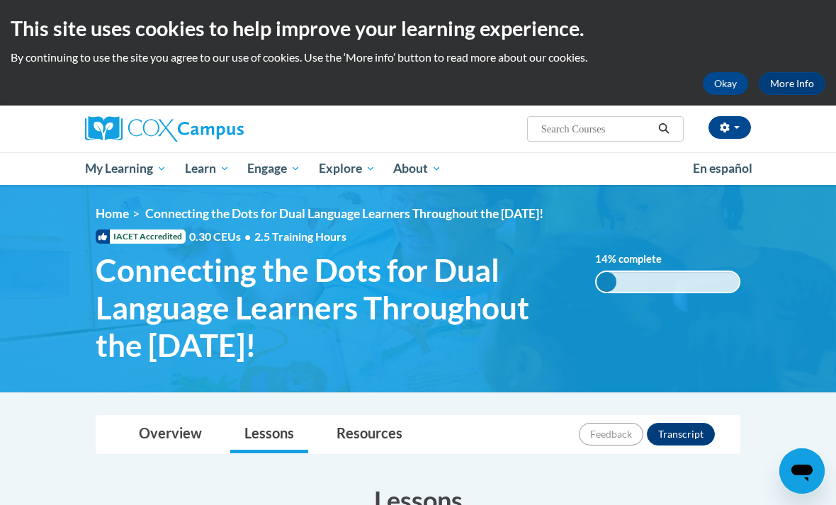
click at [641, 128] on input "Search..." at bounding box center [596, 128] width 113 height 17
type input "Chald"
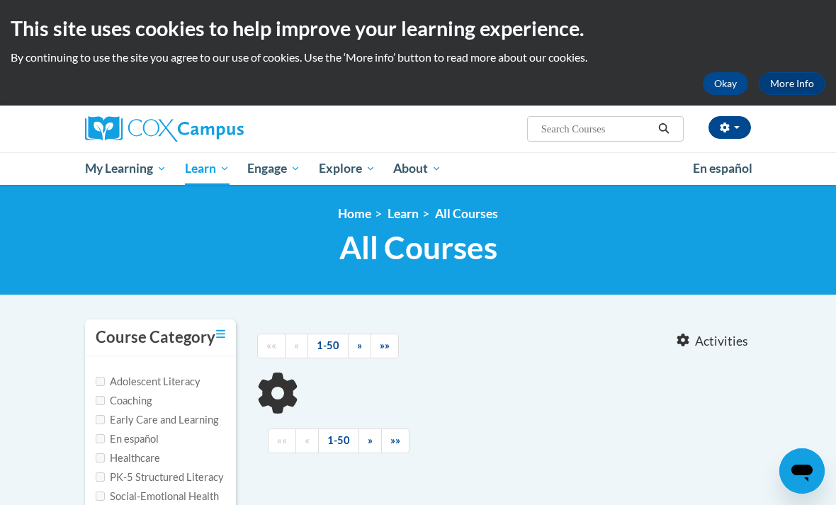
type input "Chald"
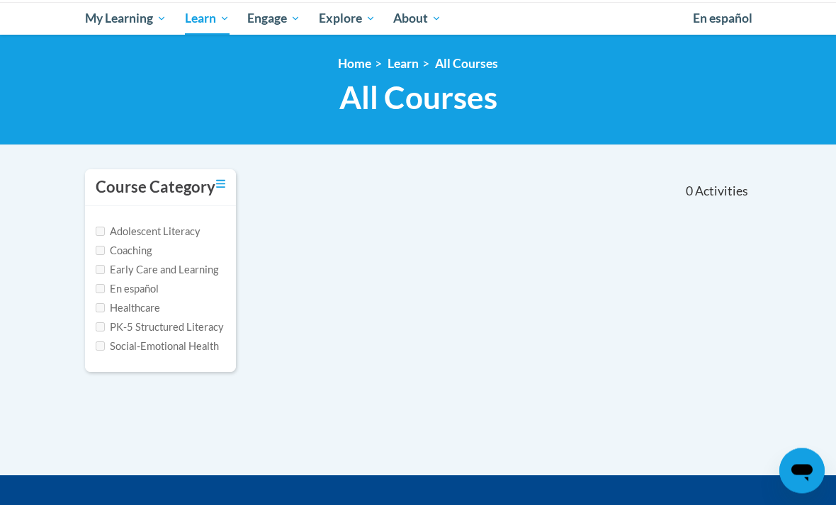
scroll to position [151, 0]
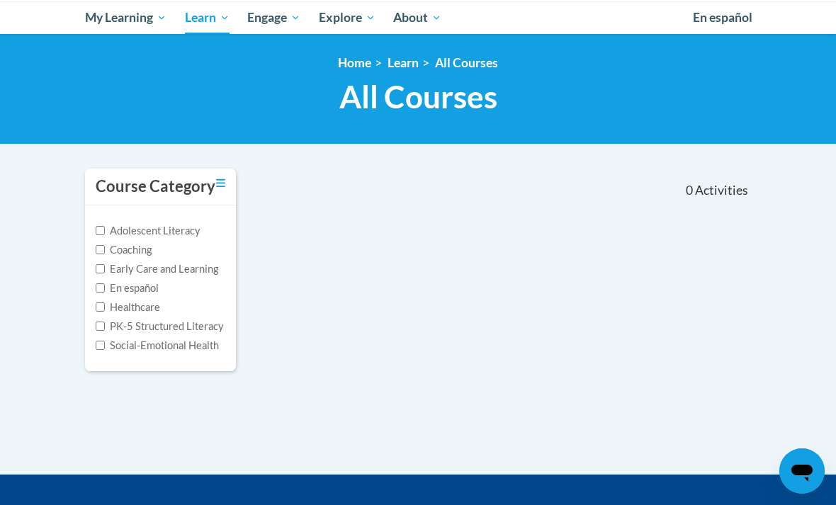
click at [103, 265] on input "Early Care and Learning" at bounding box center [100, 268] width 9 height 9
checkbox input "true"
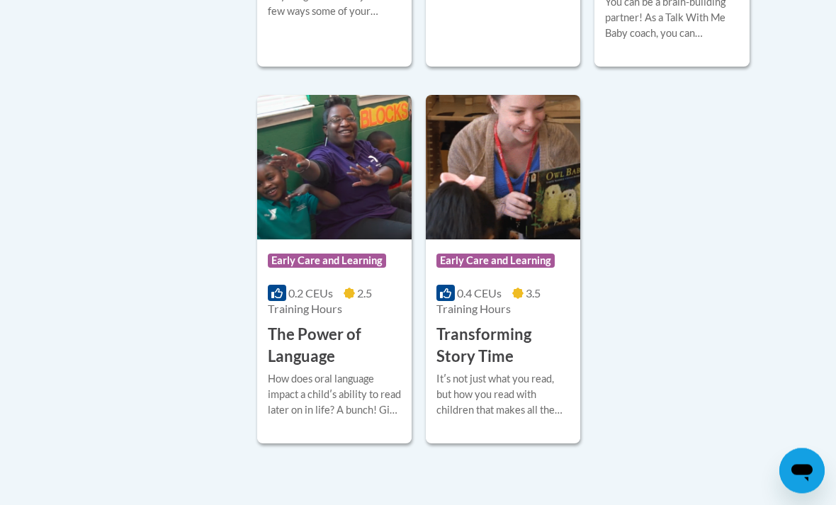
scroll to position [2419, 0]
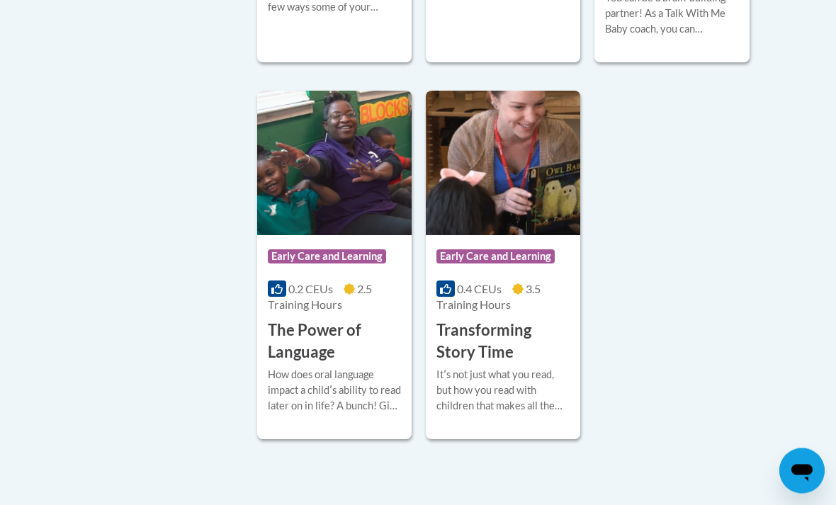
click at [306, 368] on div "How does oral language impact a childʹs ability to read later on in life? A bun…" at bounding box center [334, 391] width 133 height 47
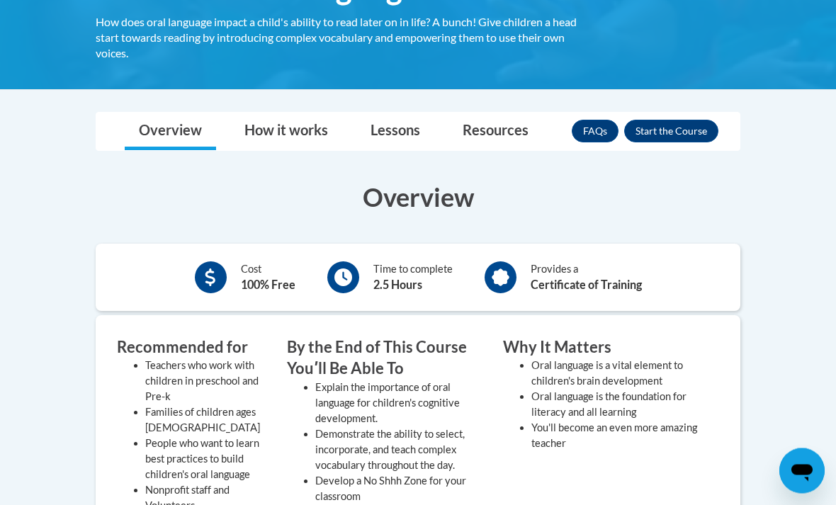
scroll to position [279, 0]
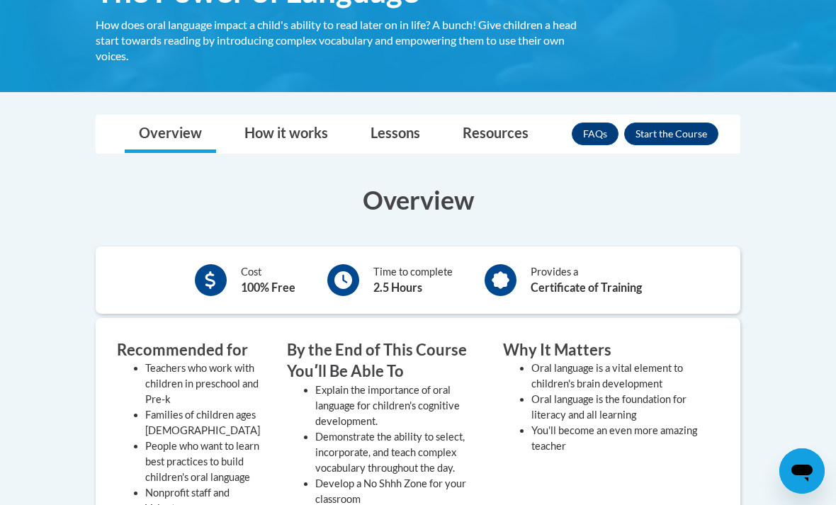
click at [654, 118] on div "FAQs Enroll" at bounding box center [645, 133] width 147 height 37
click at [649, 139] on button "Enroll" at bounding box center [671, 134] width 94 height 23
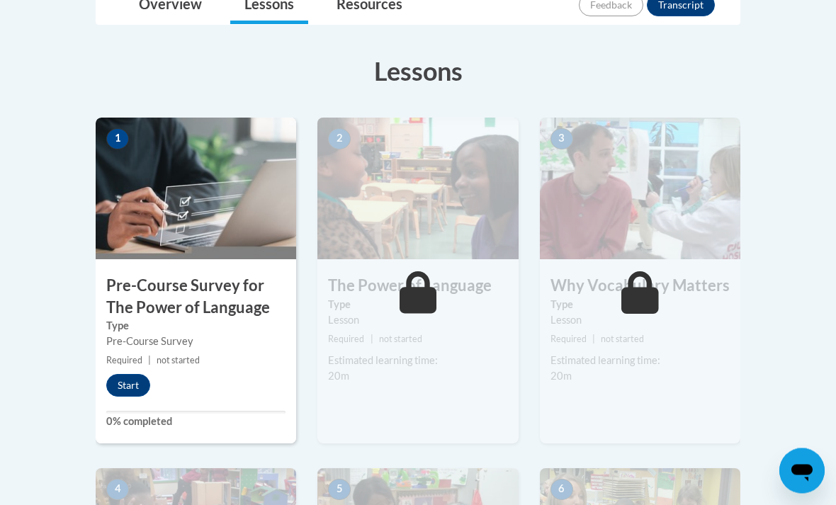
click at [126, 388] on button "Start" at bounding box center [128, 386] width 44 height 23
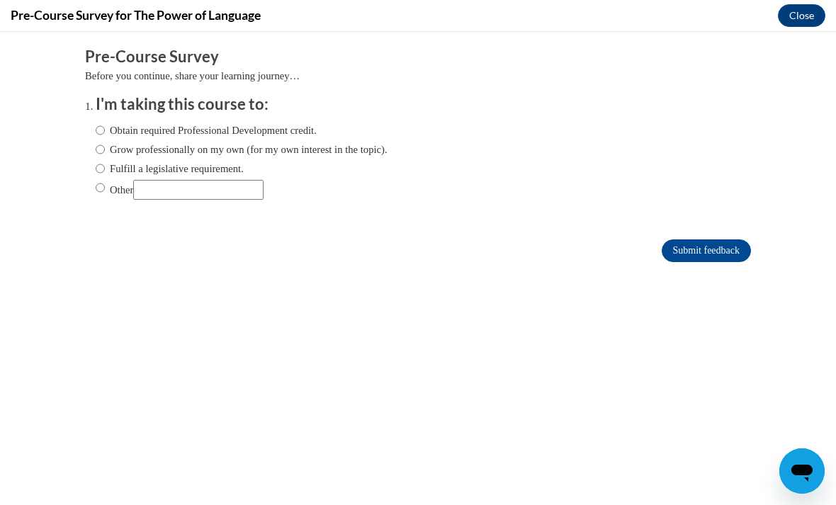
click at [103, 154] on input "Grow professionally on my own (for my own interest in the topic)." at bounding box center [100, 150] width 9 height 16
radio input "true"
click at [734, 257] on input "Submit feedback" at bounding box center [705, 250] width 89 height 23
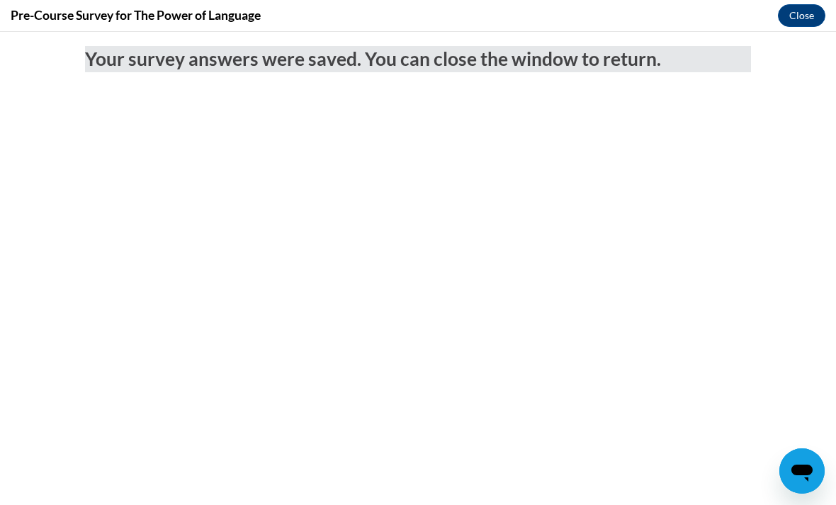
click at [799, 18] on button "Close" at bounding box center [801, 15] width 47 height 23
